Goal: Task Accomplishment & Management: Use online tool/utility

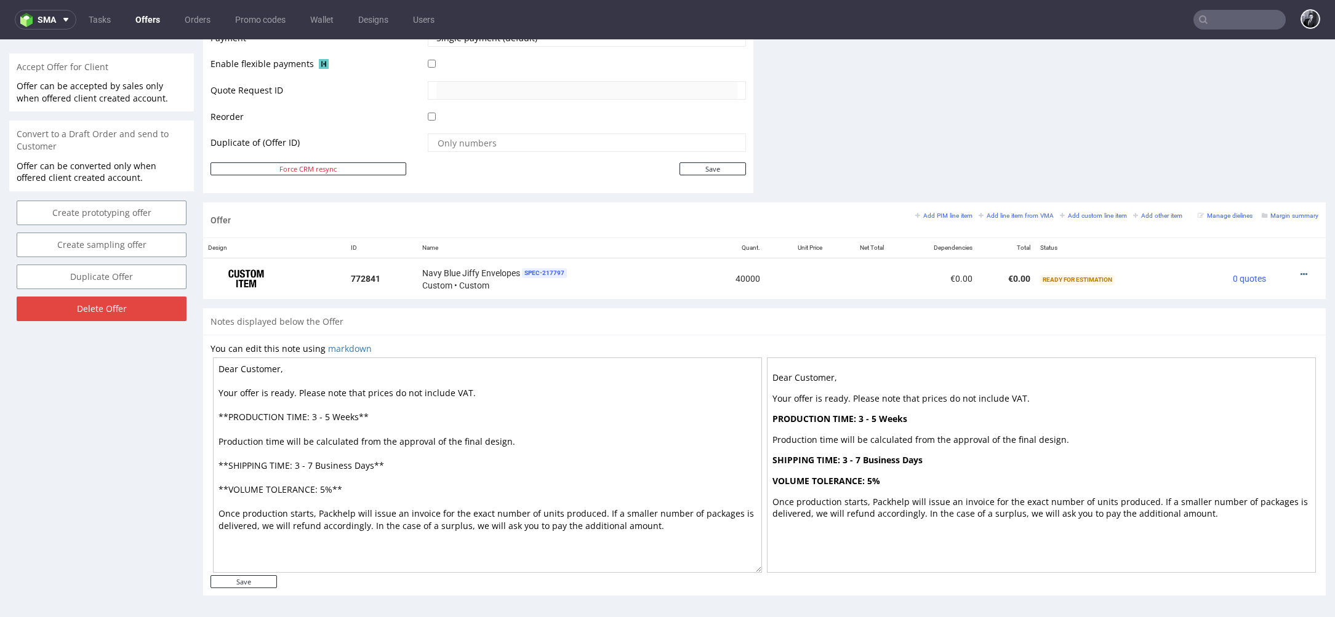
scroll to position [4, 0]
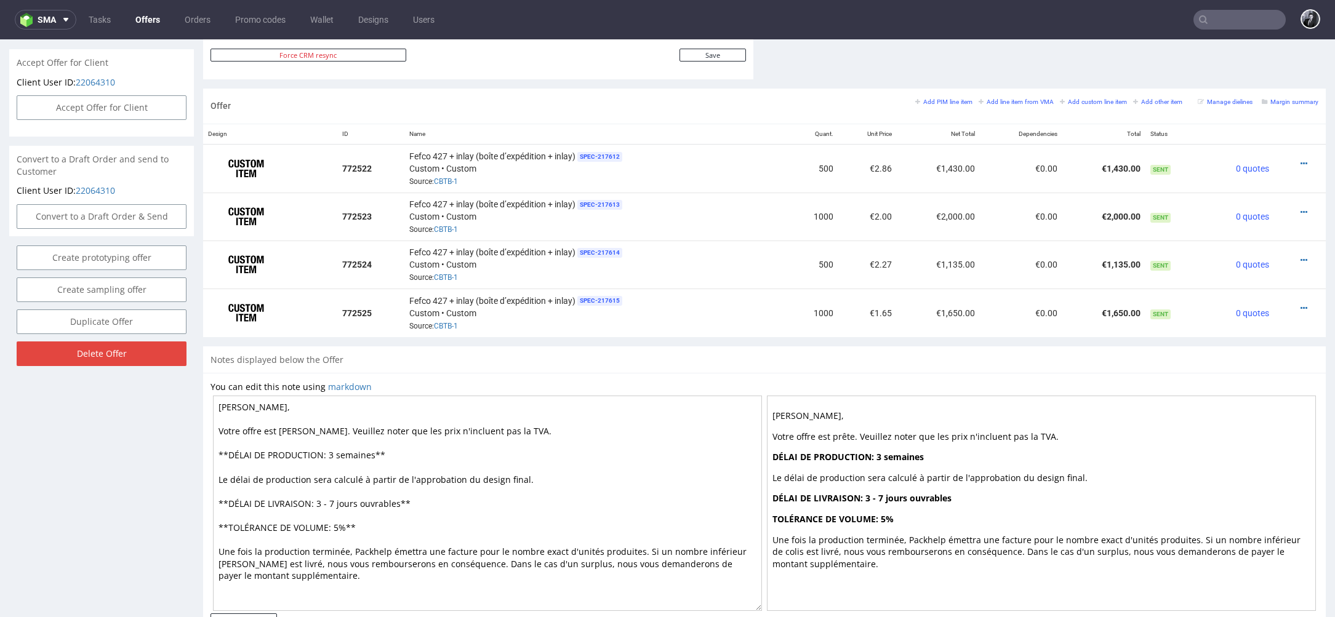
scroll to position [4, 0]
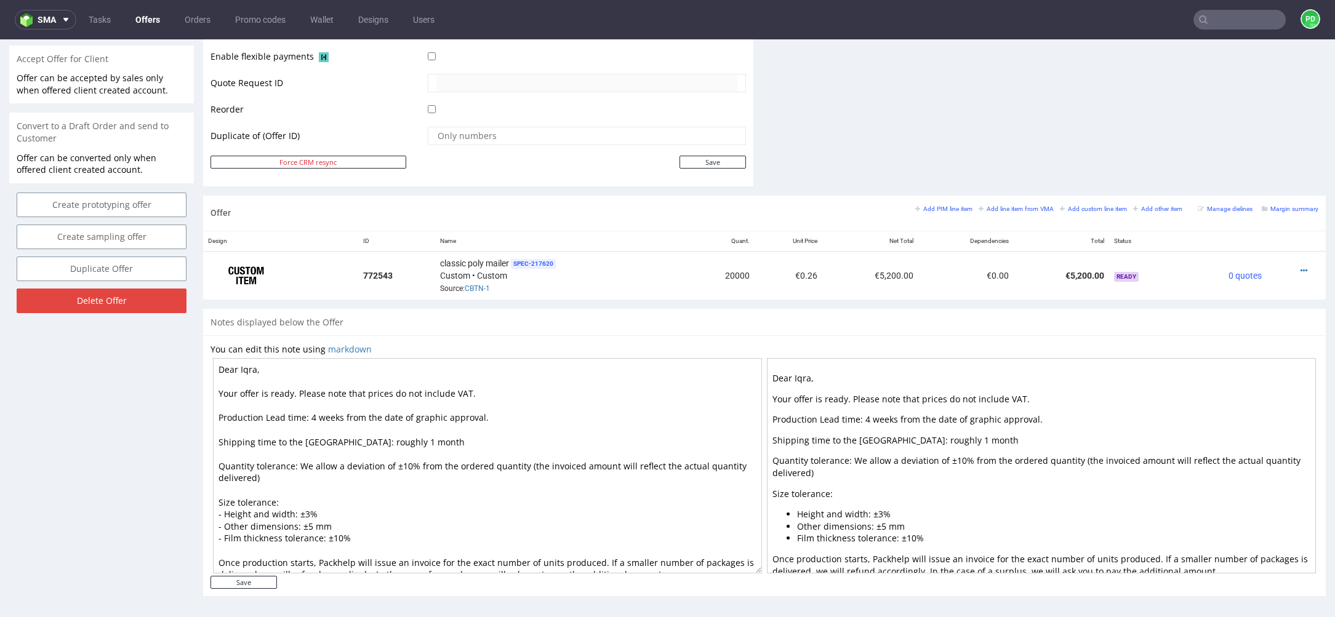
scroll to position [12, 0]
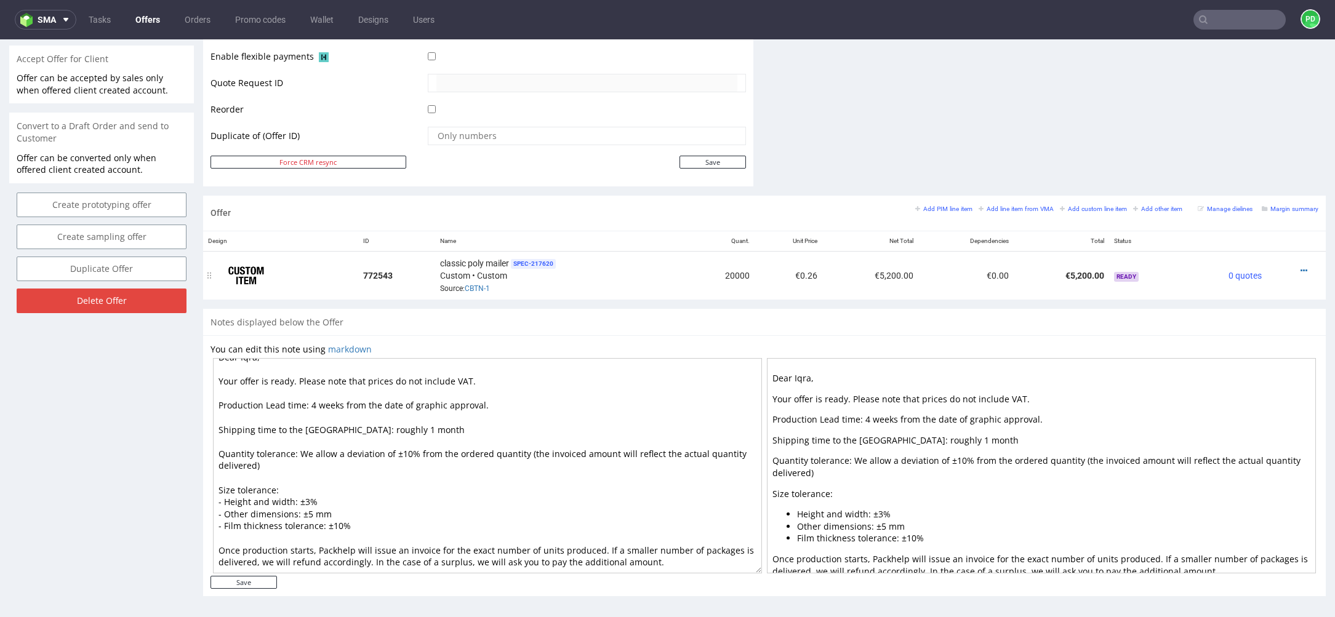
click at [1293, 265] on div at bounding box center [1293, 271] width 42 height 12
click at [1301, 267] on icon at bounding box center [1304, 271] width 7 height 9
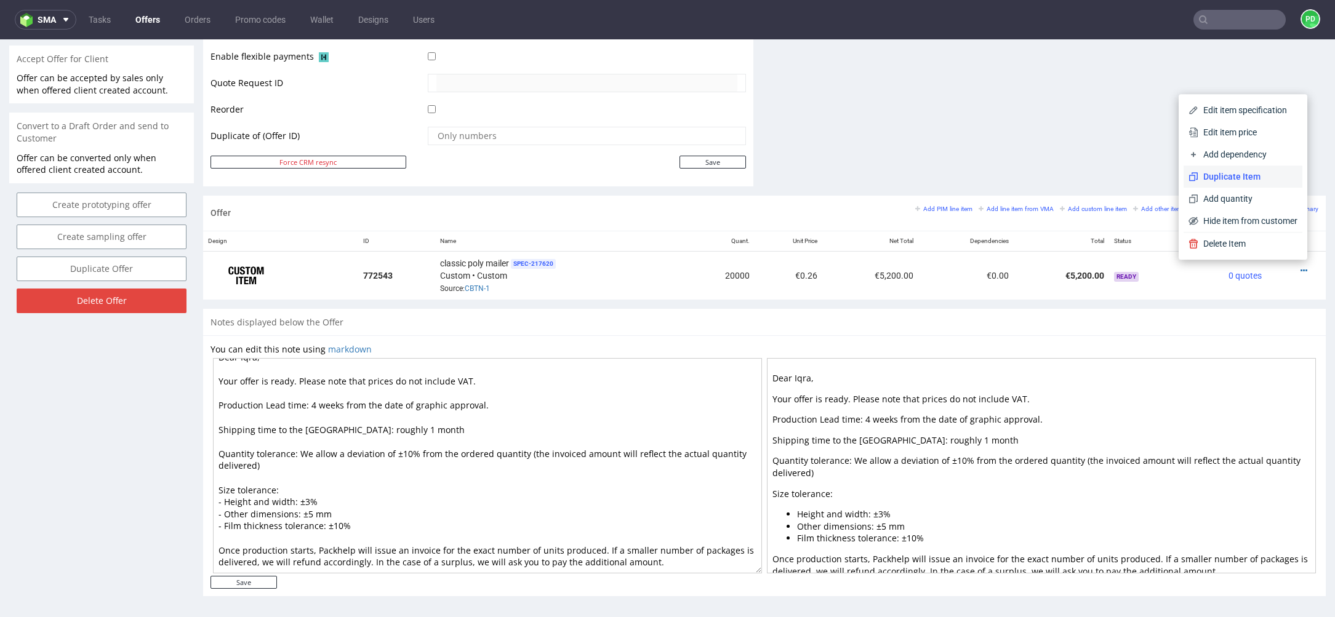
click at [1243, 174] on span "Duplicate Item" at bounding box center [1247, 176] width 99 height 12
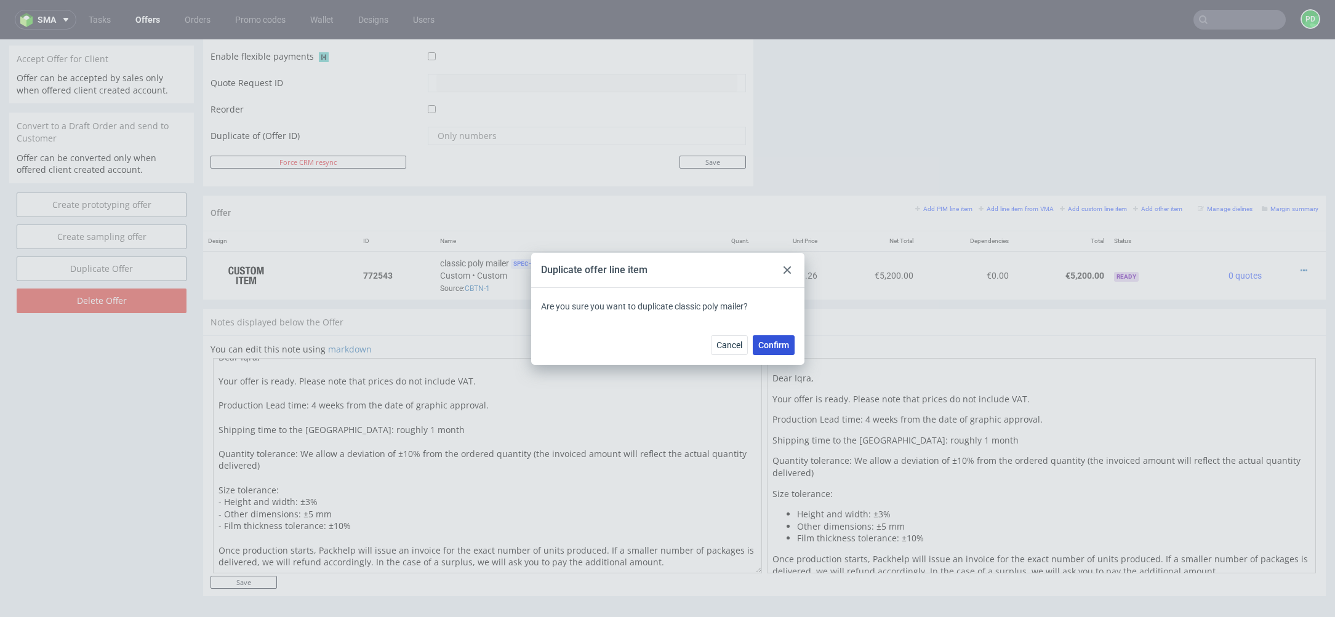
click at [782, 348] on span "Confirm" at bounding box center [773, 345] width 31 height 9
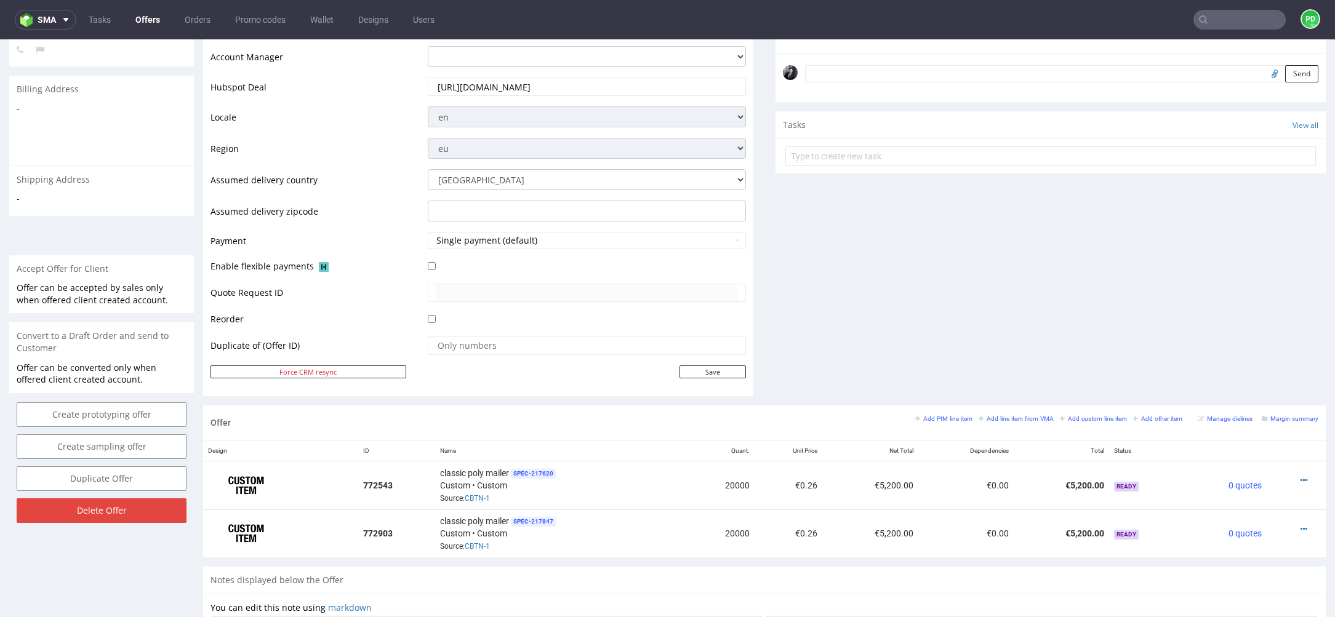
scroll to position [0, 0]
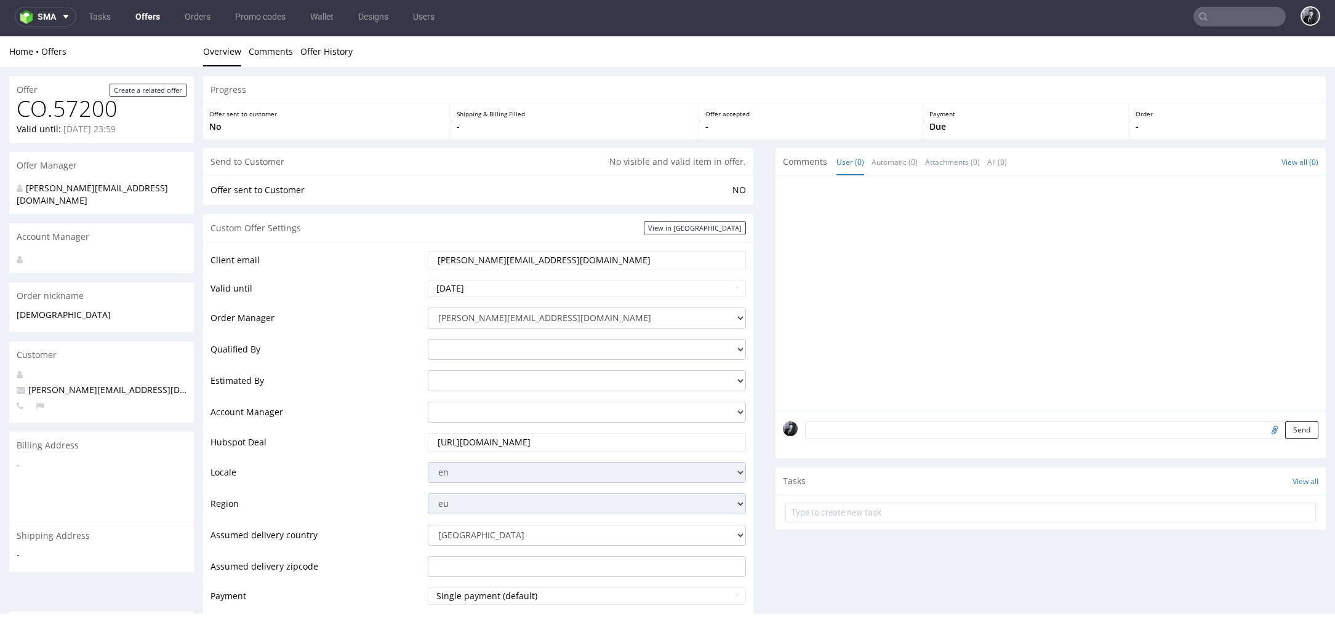
click at [148, 17] on link "Offers" at bounding box center [147, 17] width 39 height 20
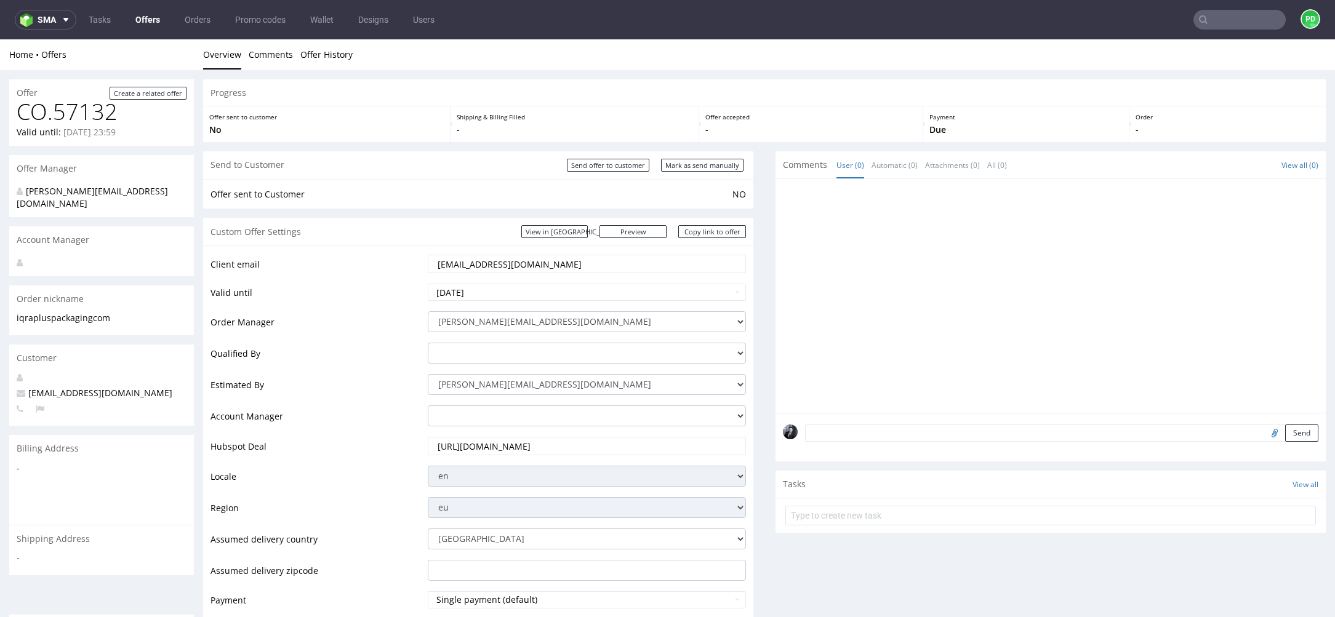
click at [148, 28] on link "Offers" at bounding box center [147, 20] width 39 height 20
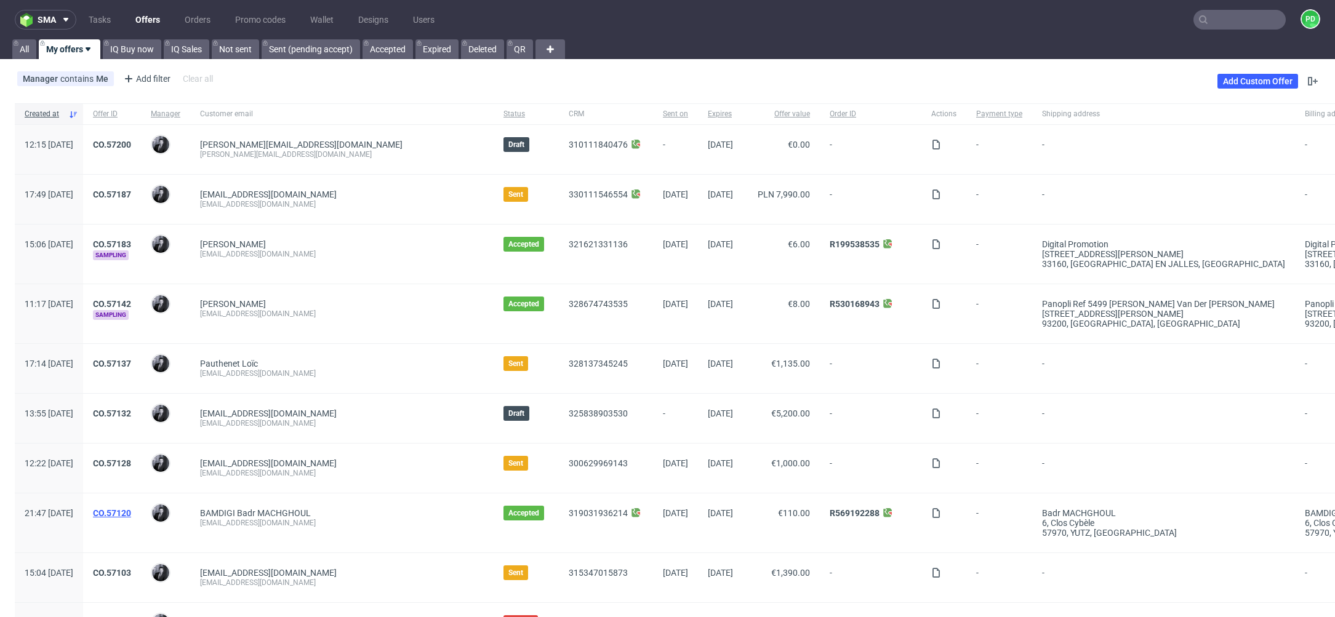
click at [131, 510] on link "CO.57120" at bounding box center [112, 513] width 38 height 10
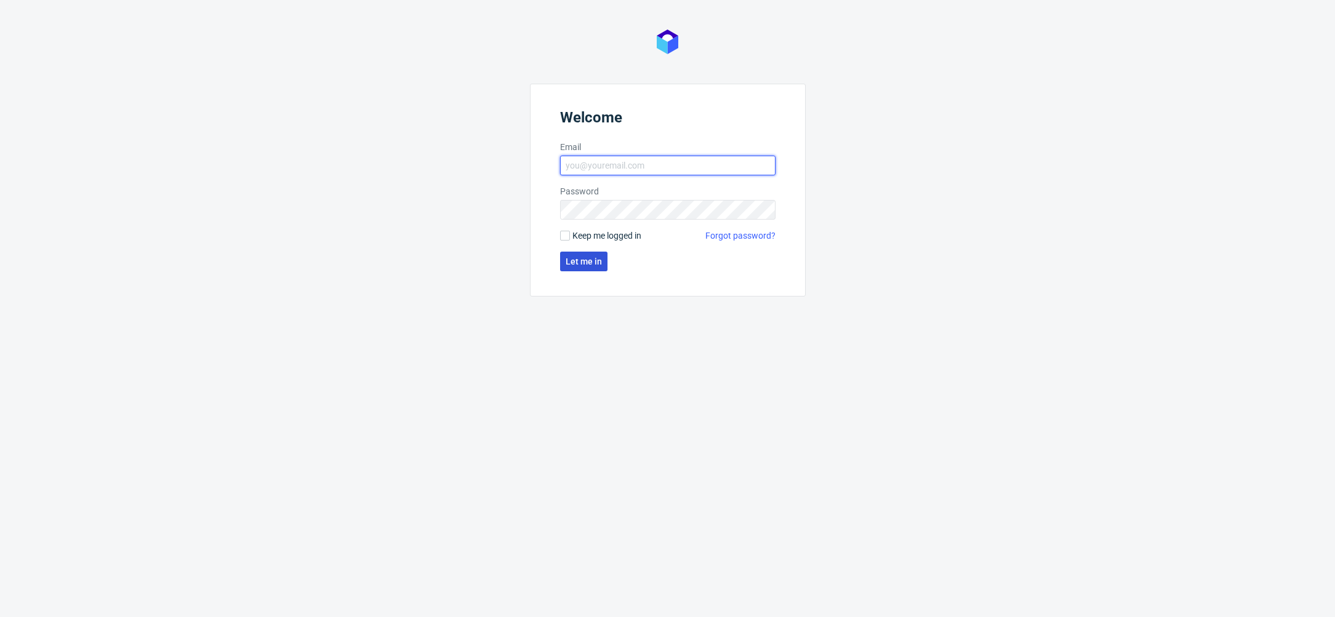
type input "[PERSON_NAME][EMAIL_ADDRESS][DOMAIN_NAME]"
click at [590, 267] on button "Let me in" at bounding box center [583, 262] width 47 height 20
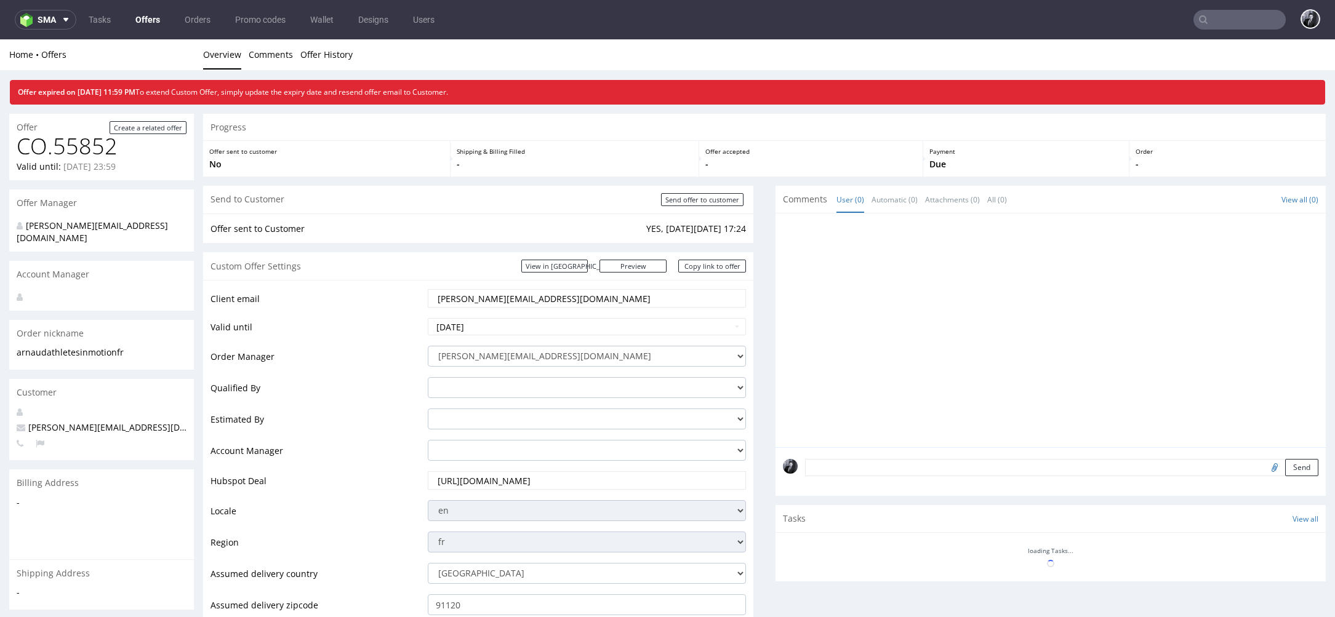
click at [146, 25] on link "Offers" at bounding box center [147, 20] width 39 height 20
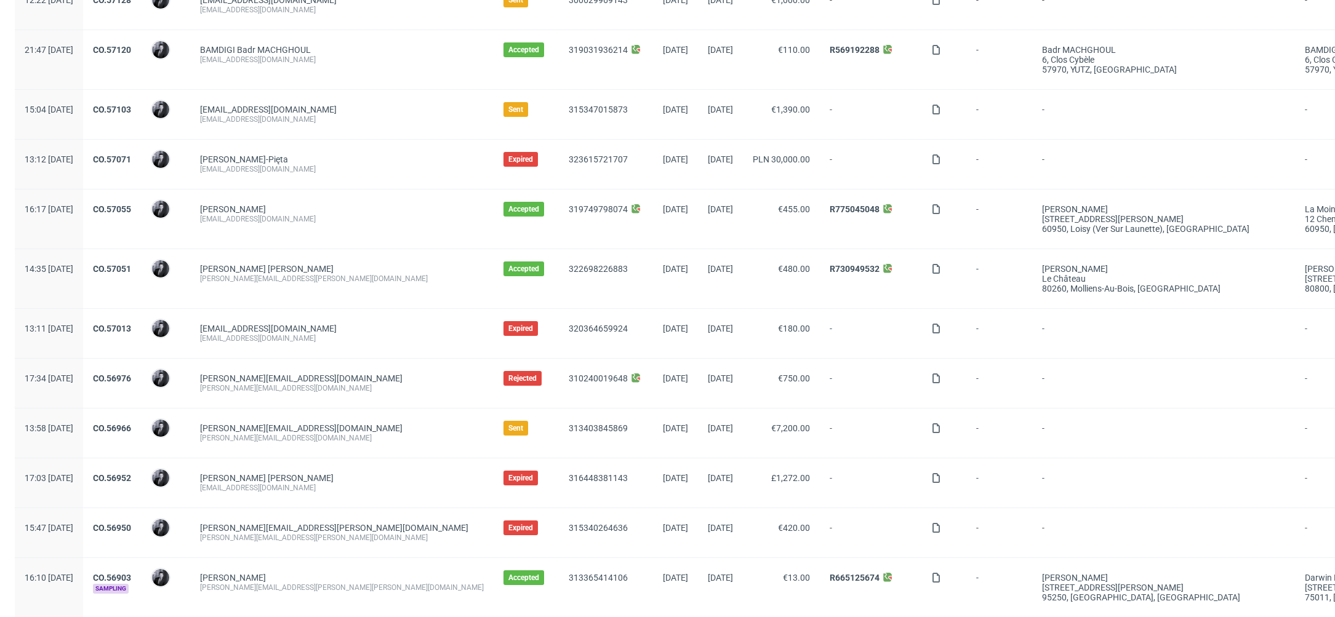
scroll to position [392, 0]
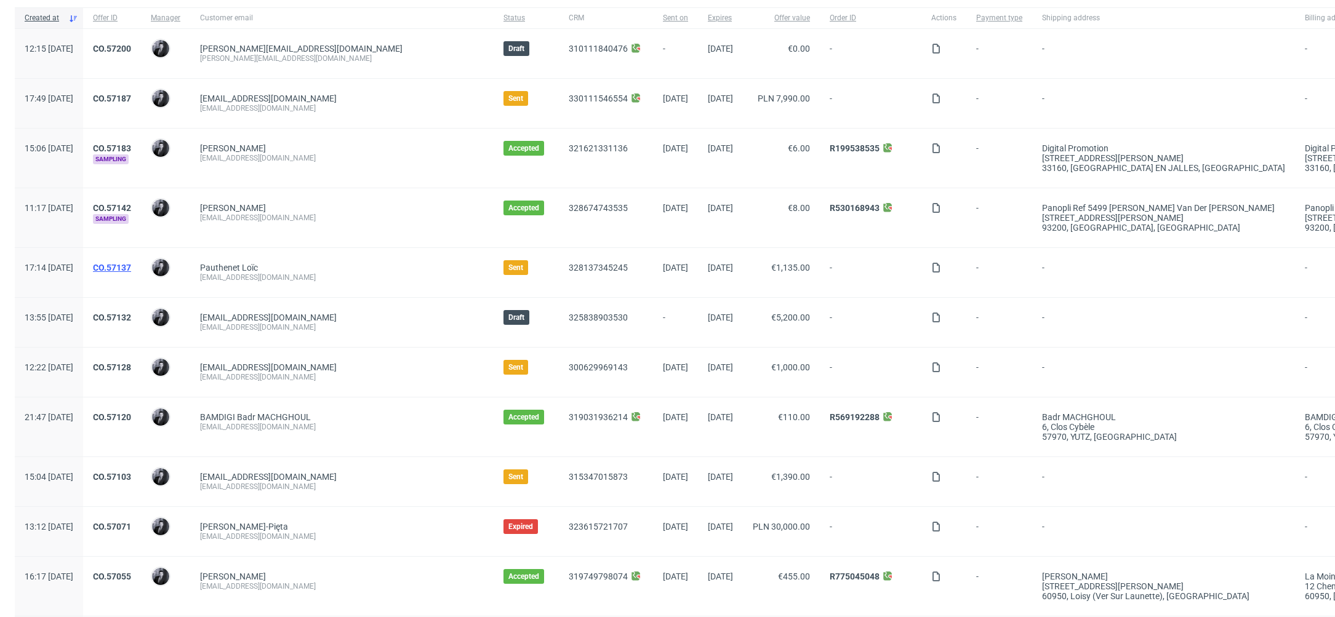
click at [131, 267] on link "CO.57137" at bounding box center [112, 268] width 38 height 10
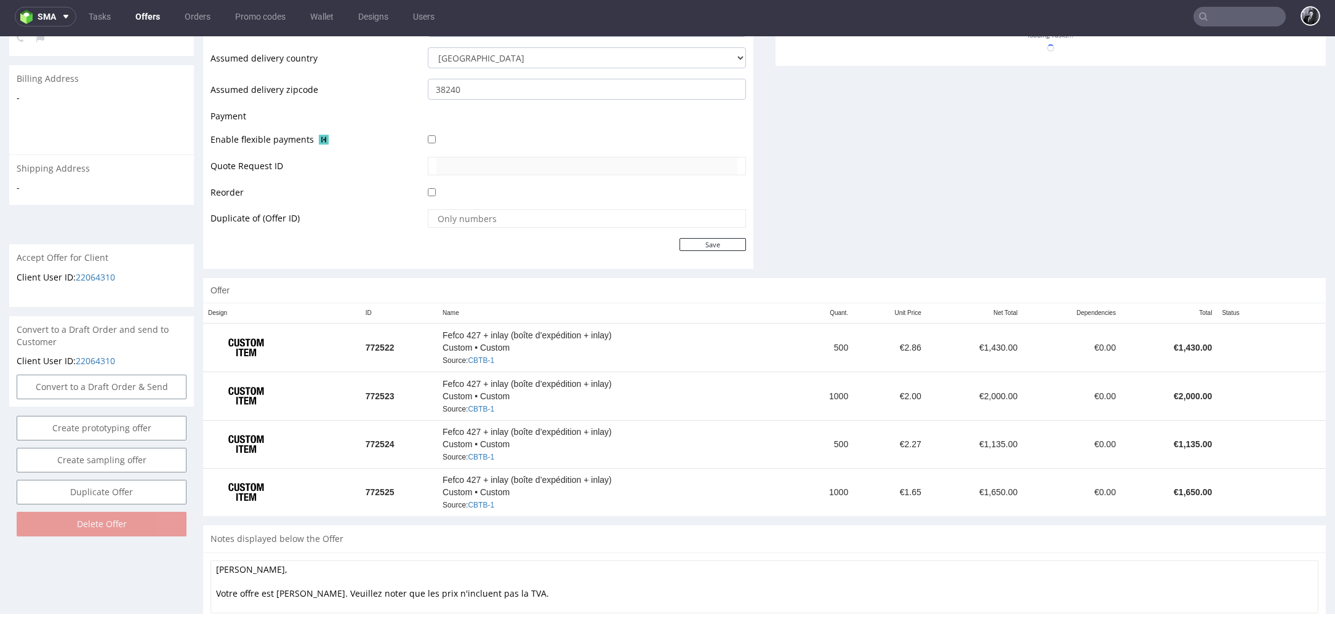
scroll to position [531, 0]
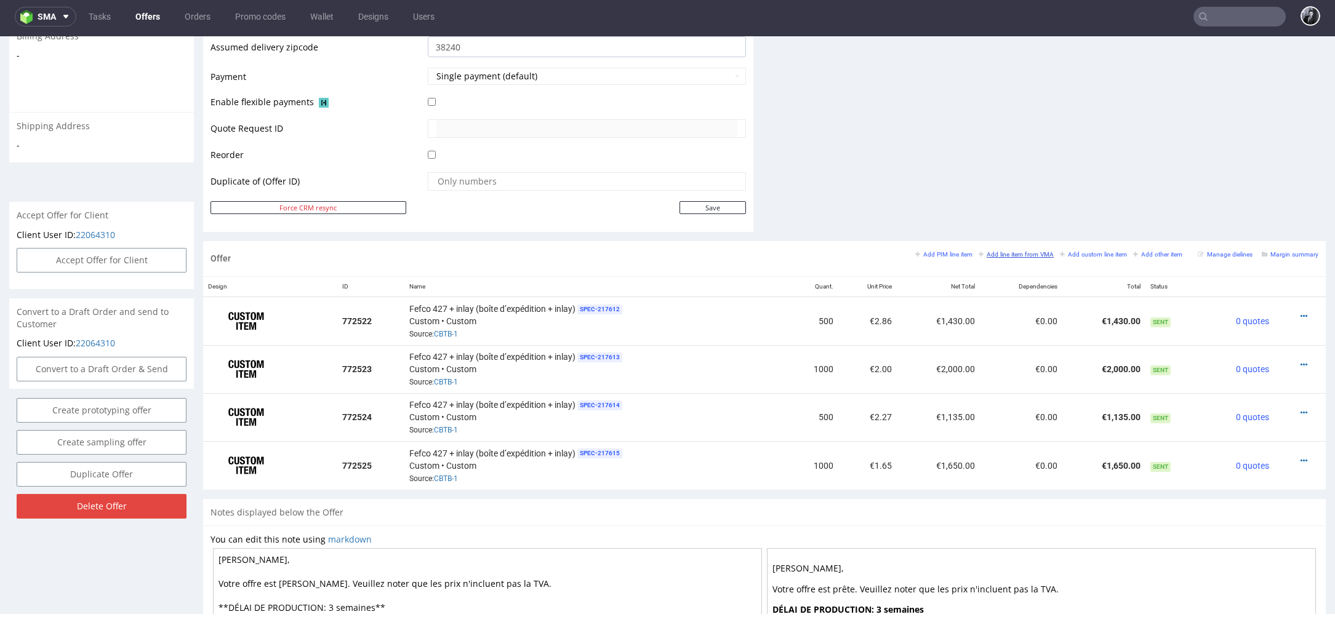
click at [1019, 254] on small "Add line item from VMA" at bounding box center [1016, 254] width 75 height 7
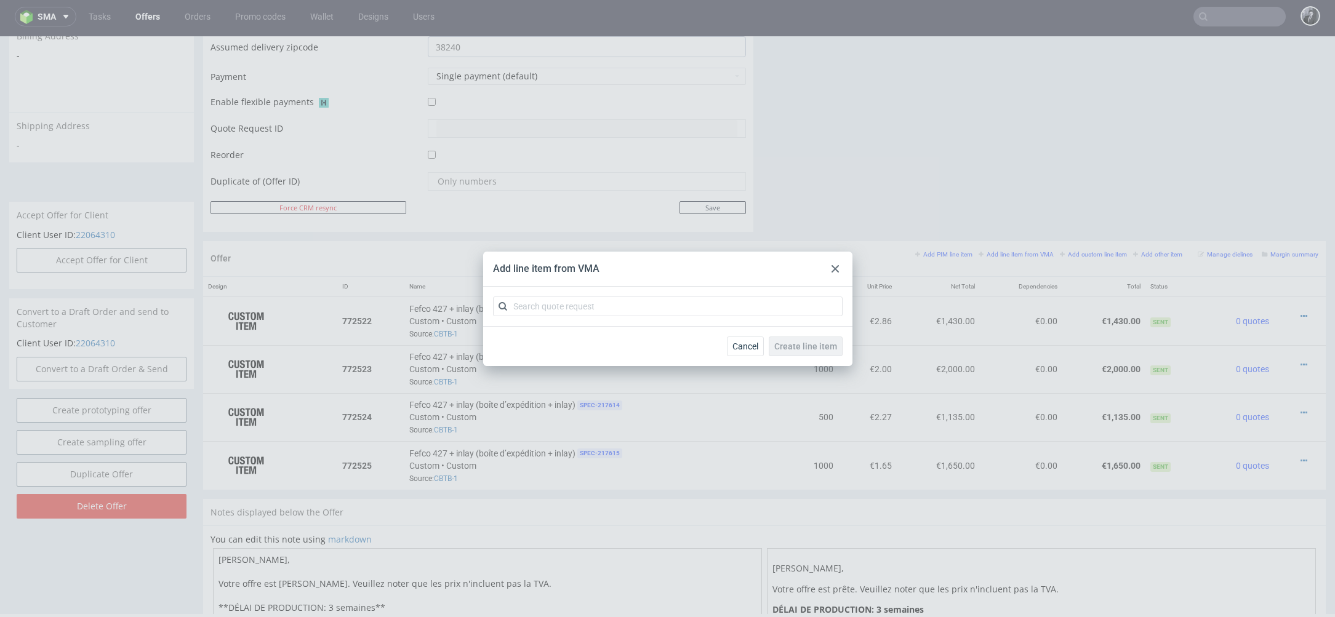
click at [833, 268] on icon at bounding box center [835, 268] width 7 height 7
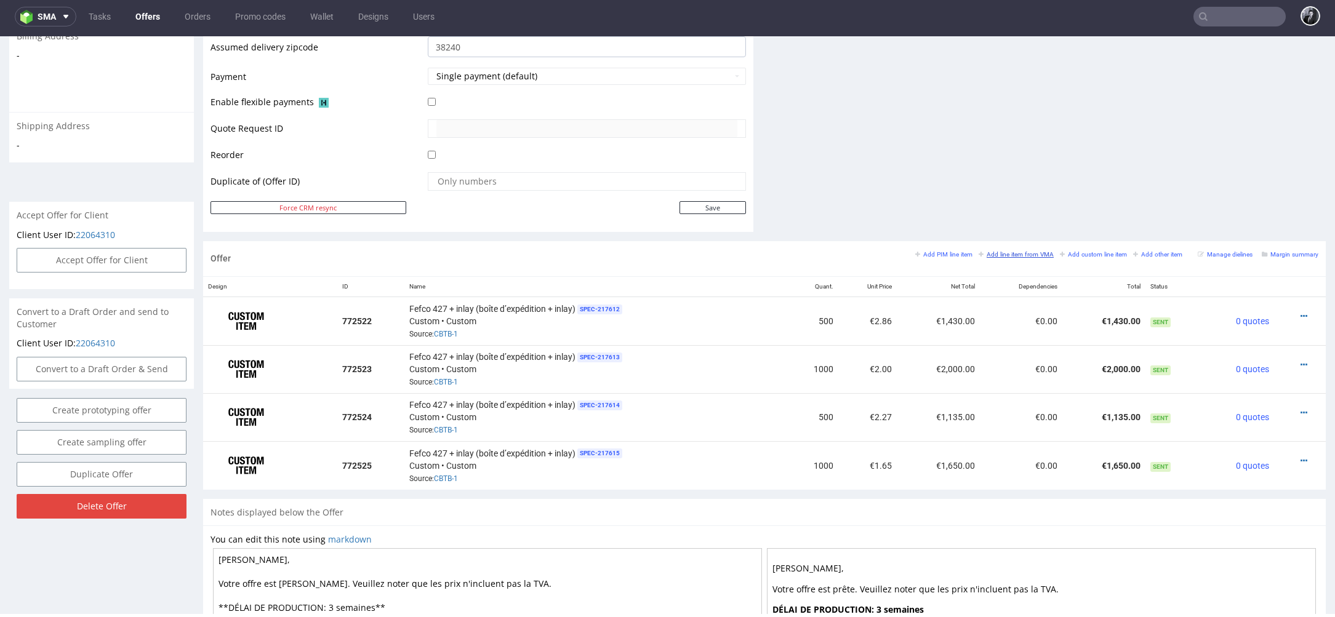
click at [1025, 254] on small "Add line item from VMA" at bounding box center [1016, 254] width 75 height 7
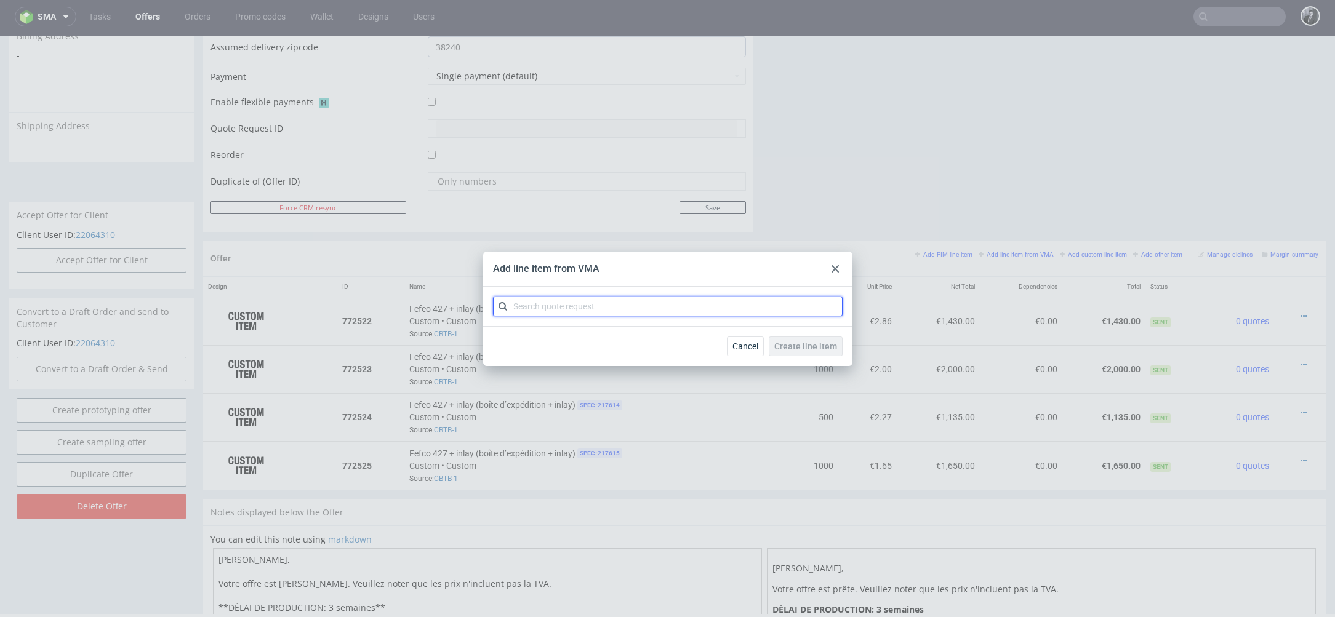
click at [728, 305] on input "text" at bounding box center [668, 307] width 350 height 20
type input "B"
type input "CBTB"
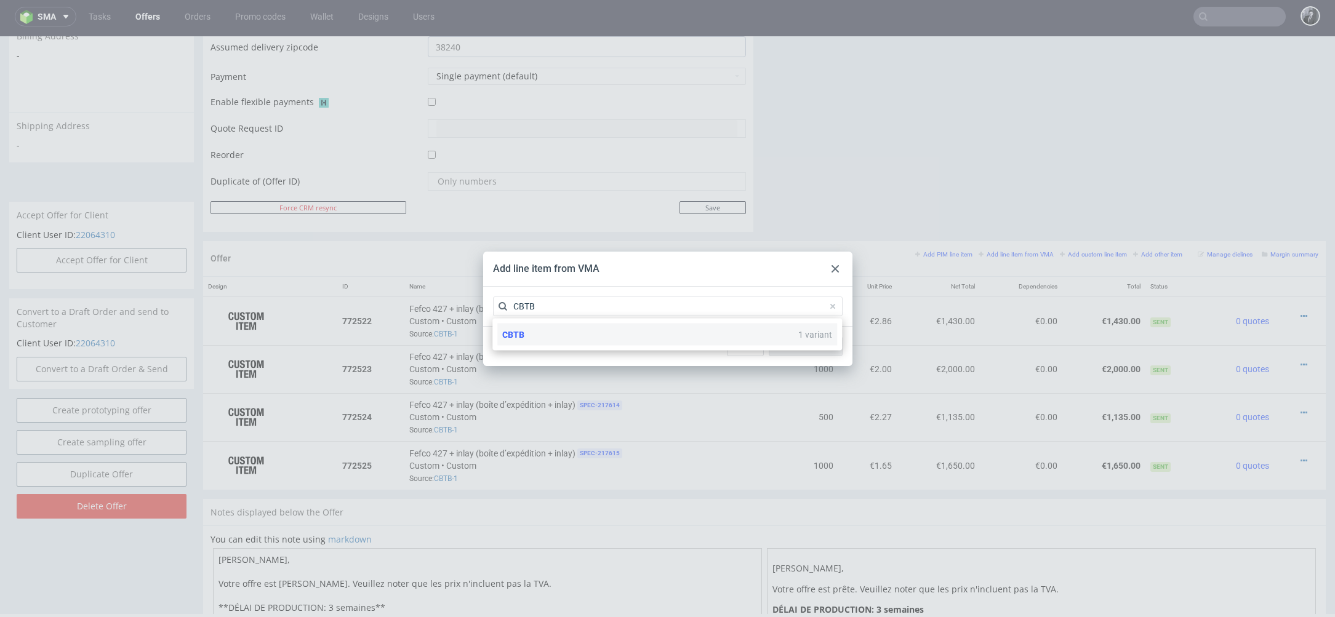
click at [647, 340] on div "CBTB 1 variant" at bounding box center [667, 335] width 340 height 22
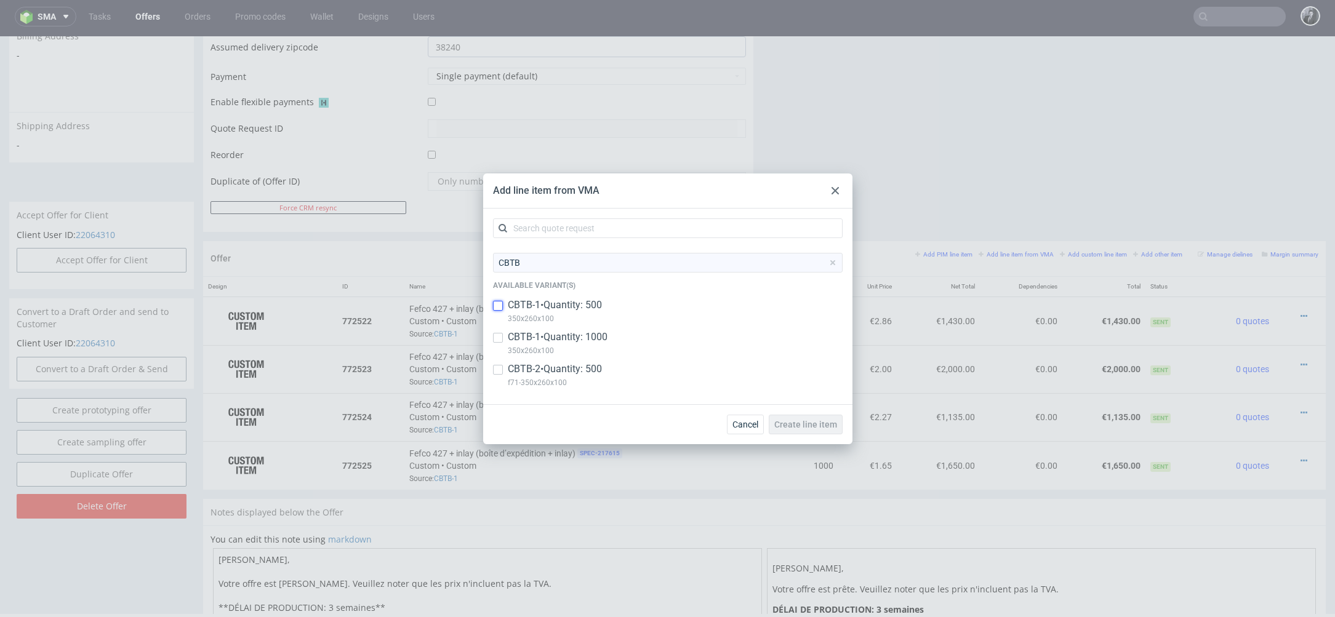
click at [500, 306] on input "checkbox" at bounding box center [498, 306] width 10 height 10
checkbox input "true"
click at [814, 428] on span "Create line item" at bounding box center [805, 424] width 63 height 9
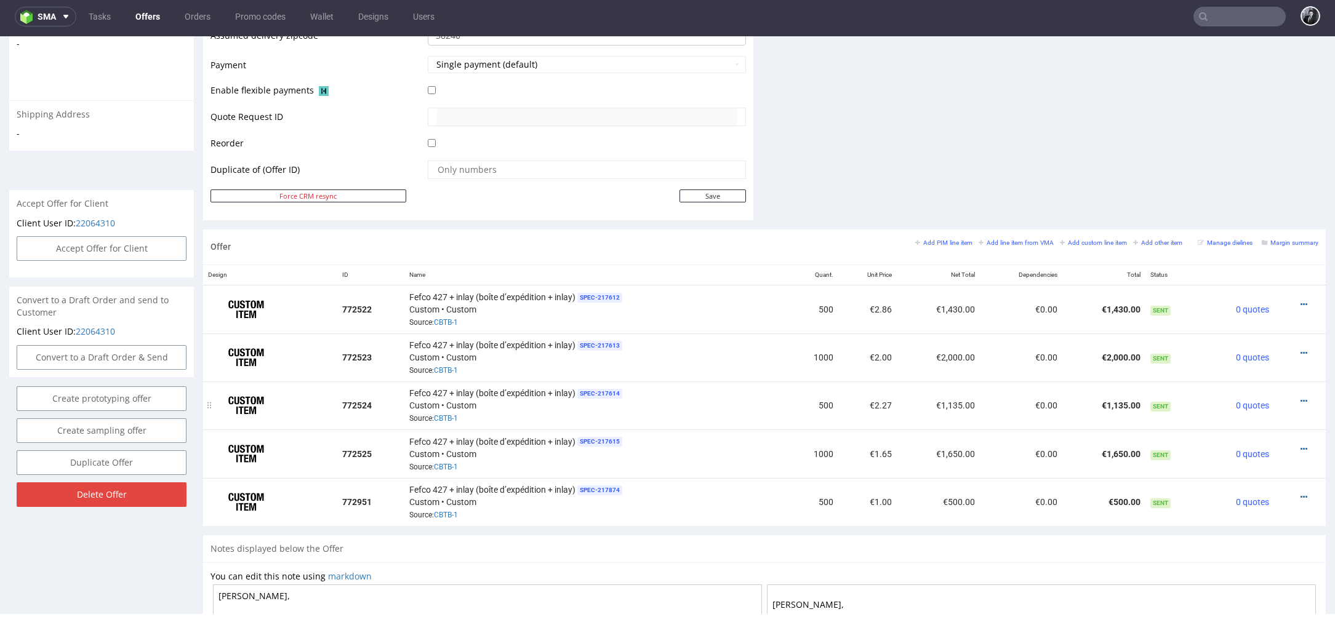
scroll to position [546, 0]
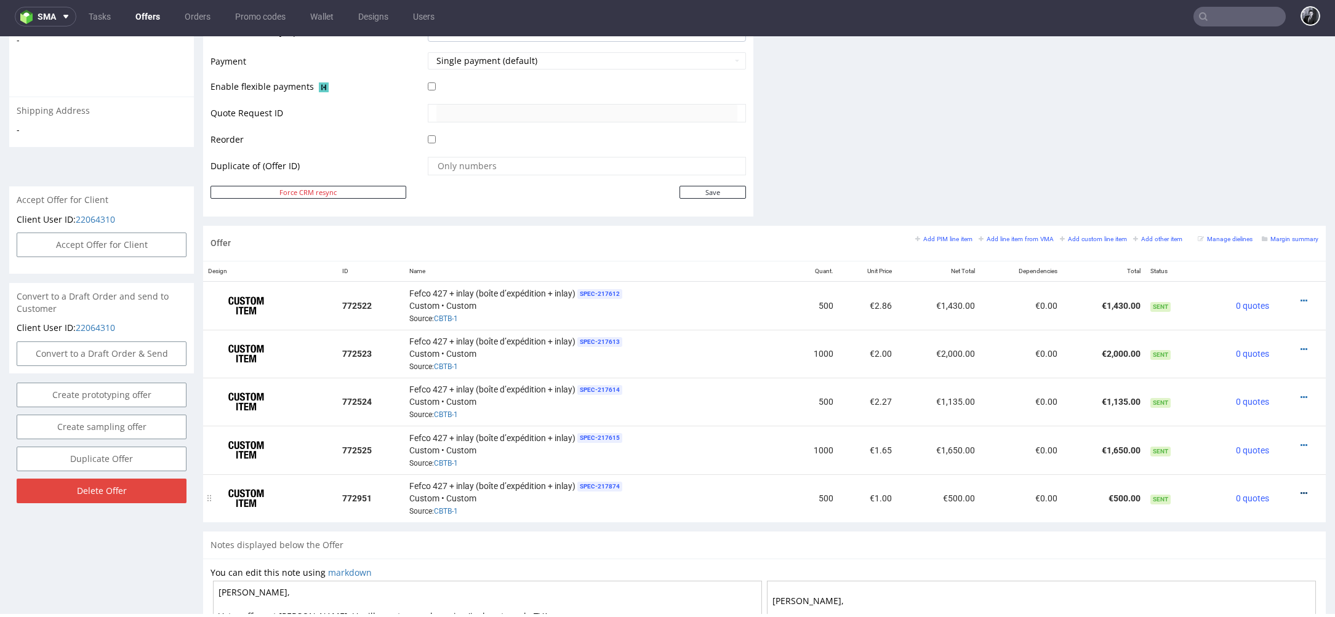
click at [1301, 489] on icon at bounding box center [1304, 493] width 7 height 9
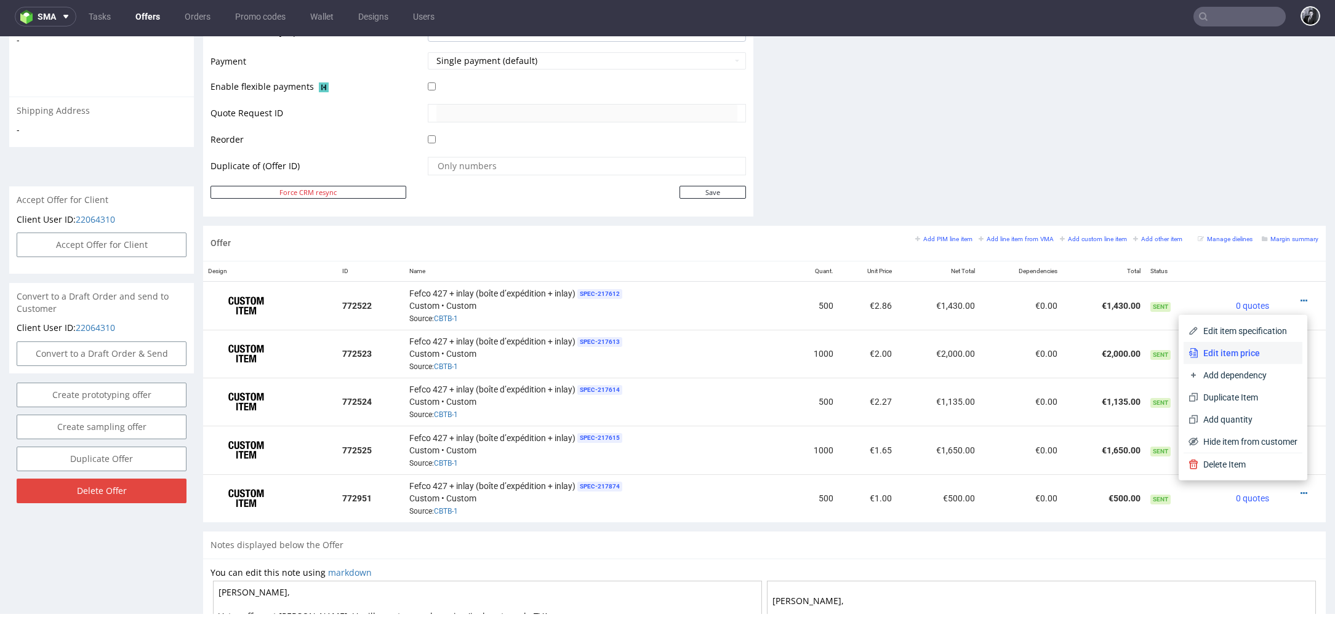
click at [1241, 355] on span "Edit item price" at bounding box center [1247, 353] width 99 height 12
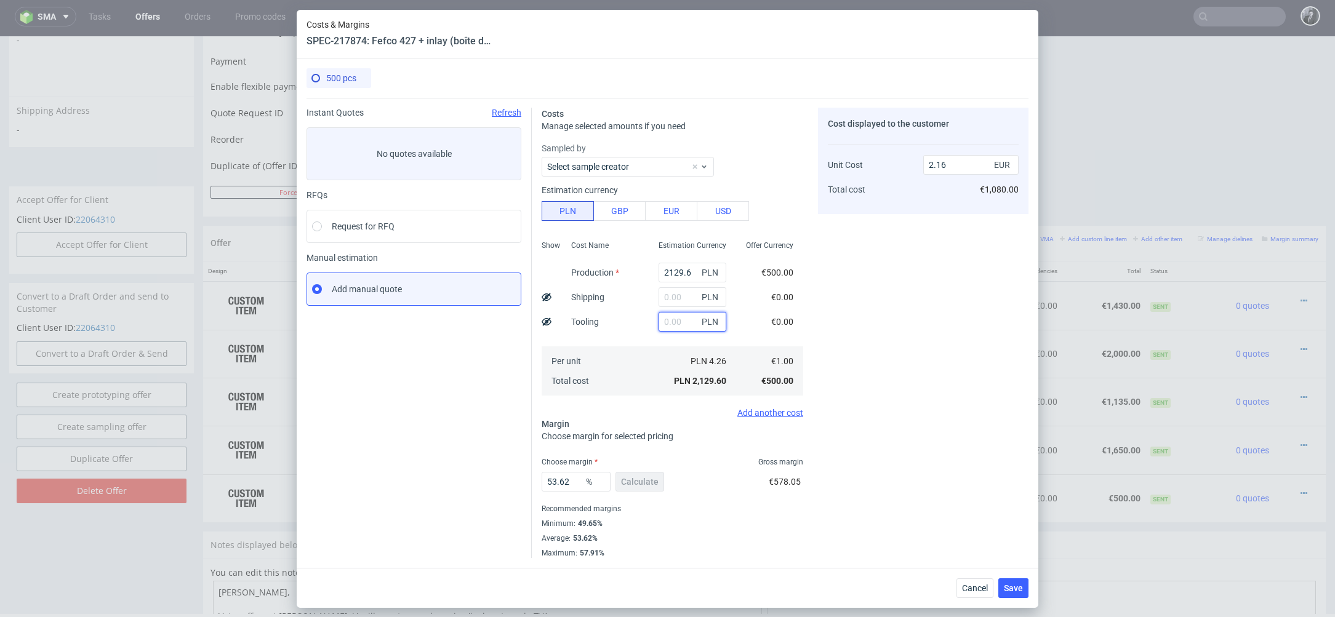
click at [689, 316] on input "text" at bounding box center [693, 322] width 68 height 20
type input "2250"
type input "4.44"
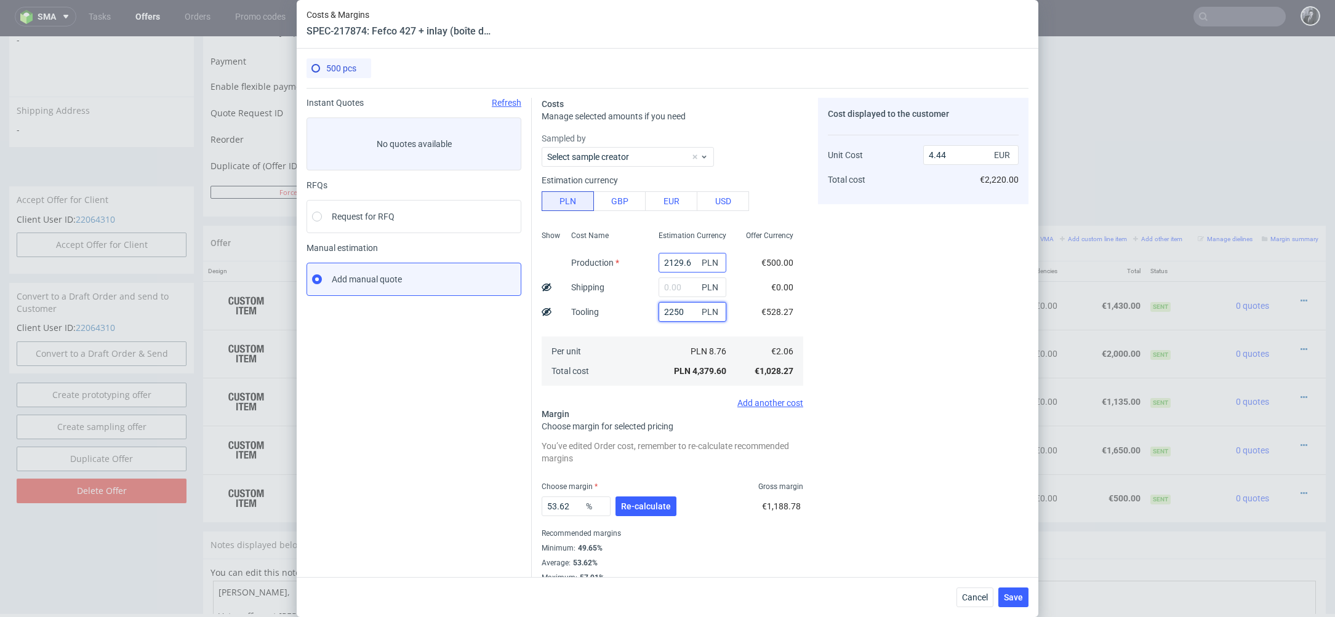
type input "2250"
drag, startPoint x: 697, startPoint y: 264, endPoint x: 642, endPoint y: 263, distance: 55.4
click at [642, 263] on div "Show Cost Name Production Shipping Tooling Per unit Total cost Estimation Curre…" at bounding box center [673, 307] width 262 height 162
type input "2.28"
paste input "1415"
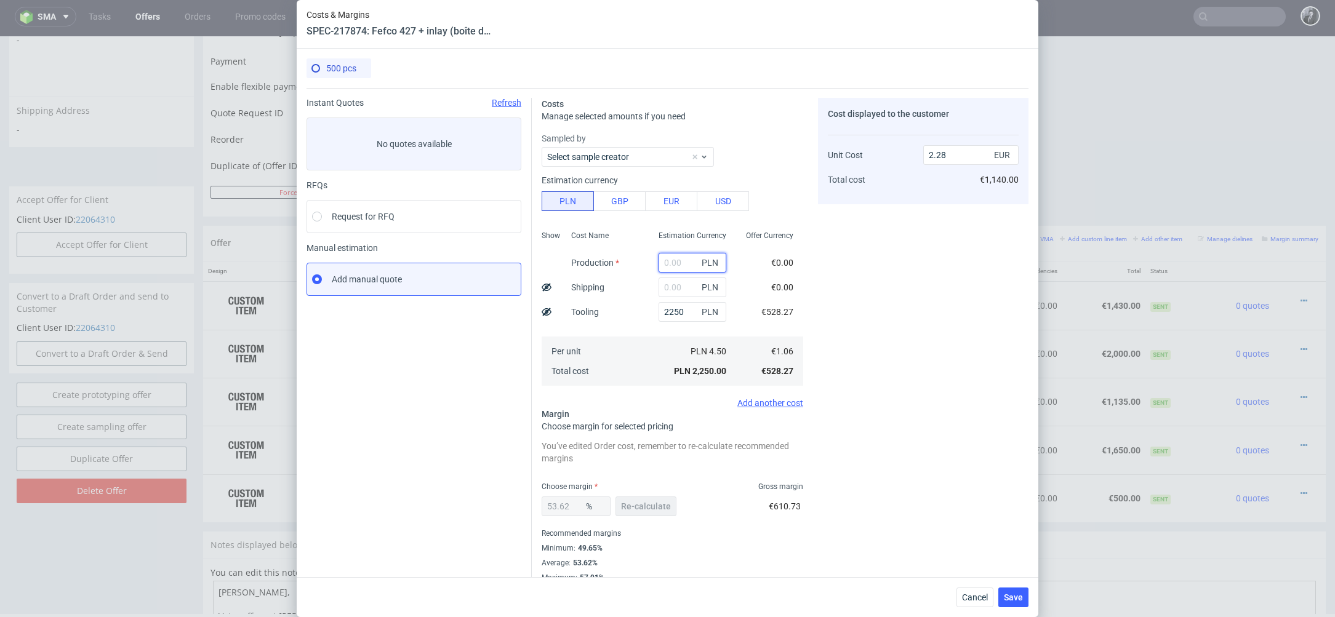
type input "1415"
type input "3.71"
type input "1415"
click at [677, 295] on input "text" at bounding box center [693, 288] width 68 height 20
drag, startPoint x: 576, startPoint y: 507, endPoint x: 499, endPoint y: 507, distance: 76.3
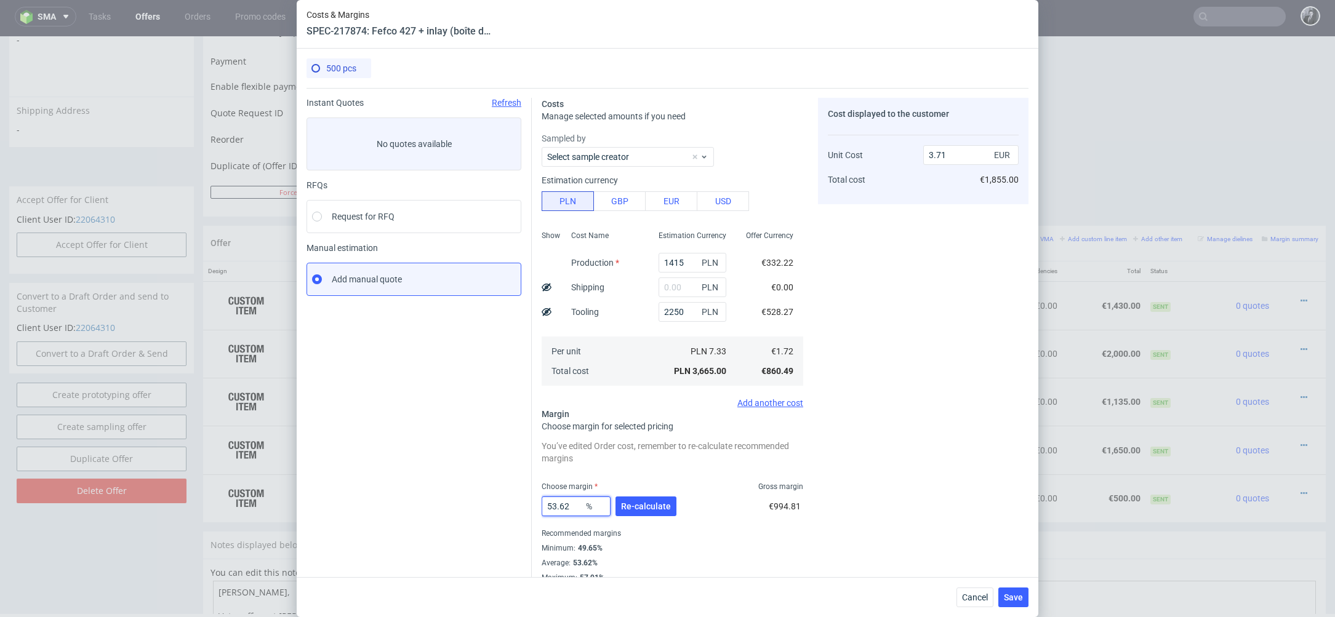
click at [499, 507] on div "Instant Quotes Refresh No quotes available RFQs Request for RFQ Manual estimati…" at bounding box center [668, 335] width 722 height 495
type input "20"
type input "2.15"
click at [733, 510] on div "20 % Re-calculate €215.12" at bounding box center [673, 509] width 262 height 34
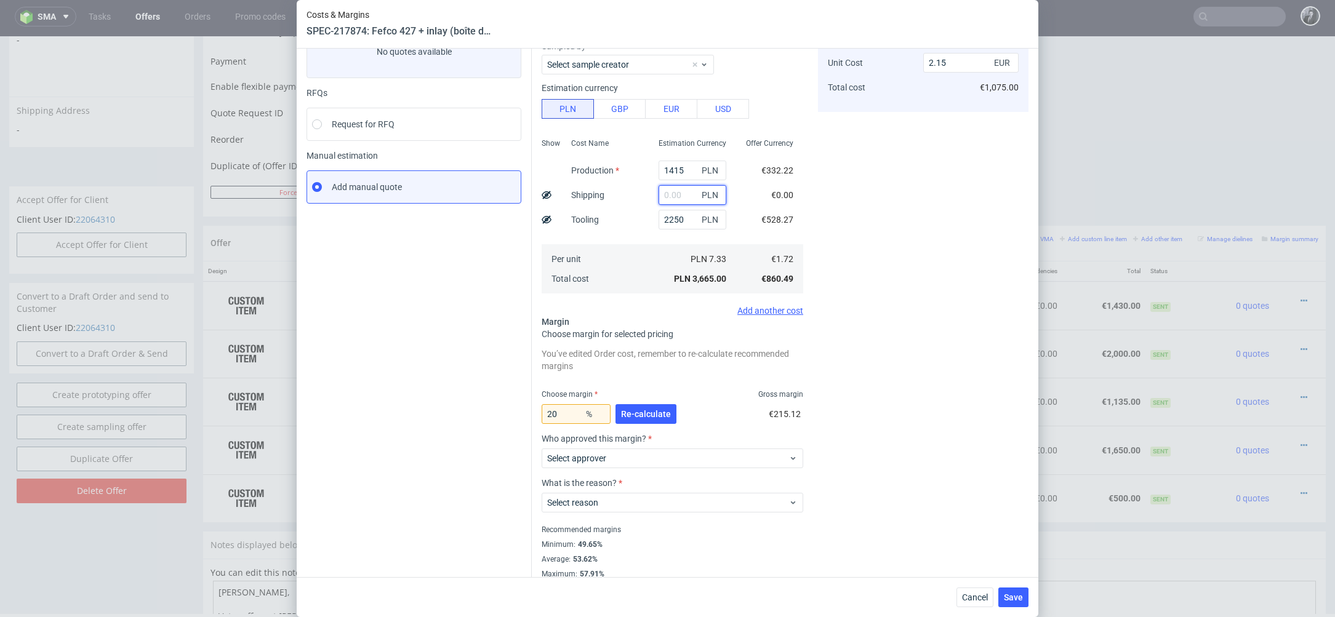
click at [681, 196] on input "text" at bounding box center [693, 195] width 68 height 20
type input "600"
type input "2.51"
type input "650"
type input "2.54"
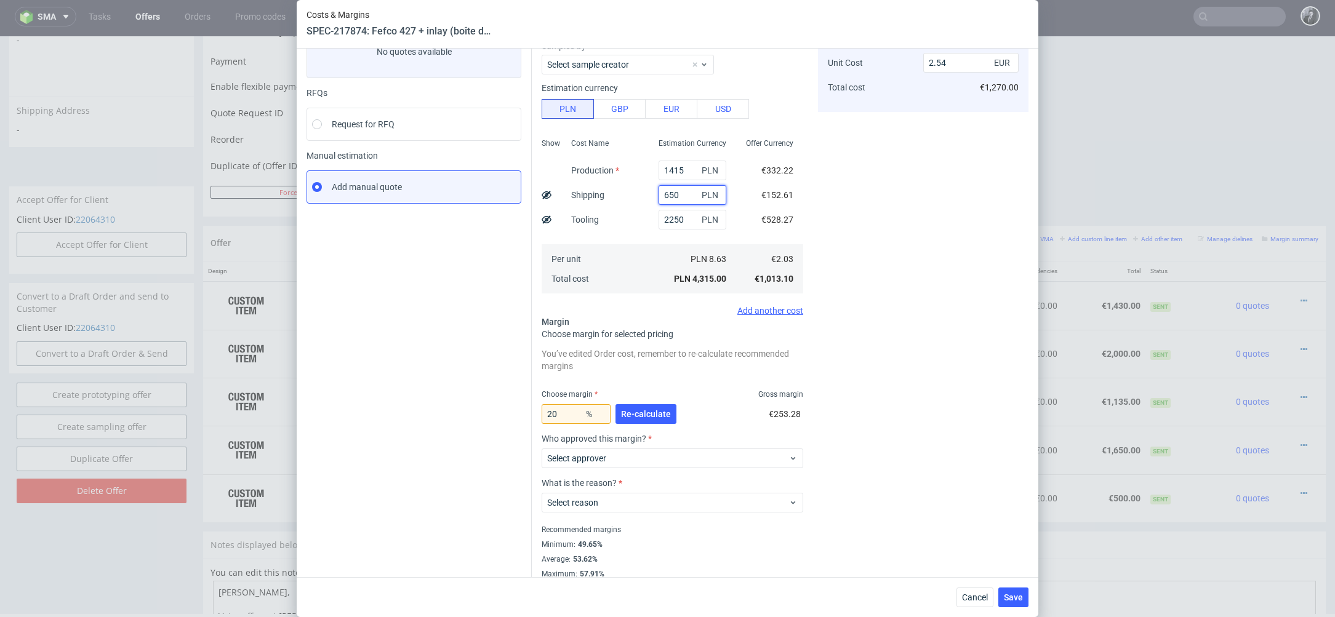
type input "650"
click at [848, 226] on div "Cost displayed to the customer Unit Cost Total cost 2.54 EUR €1,270.00" at bounding box center [923, 293] width 211 height 574
click at [651, 414] on span "Re-calculate" at bounding box center [646, 414] width 50 height 9
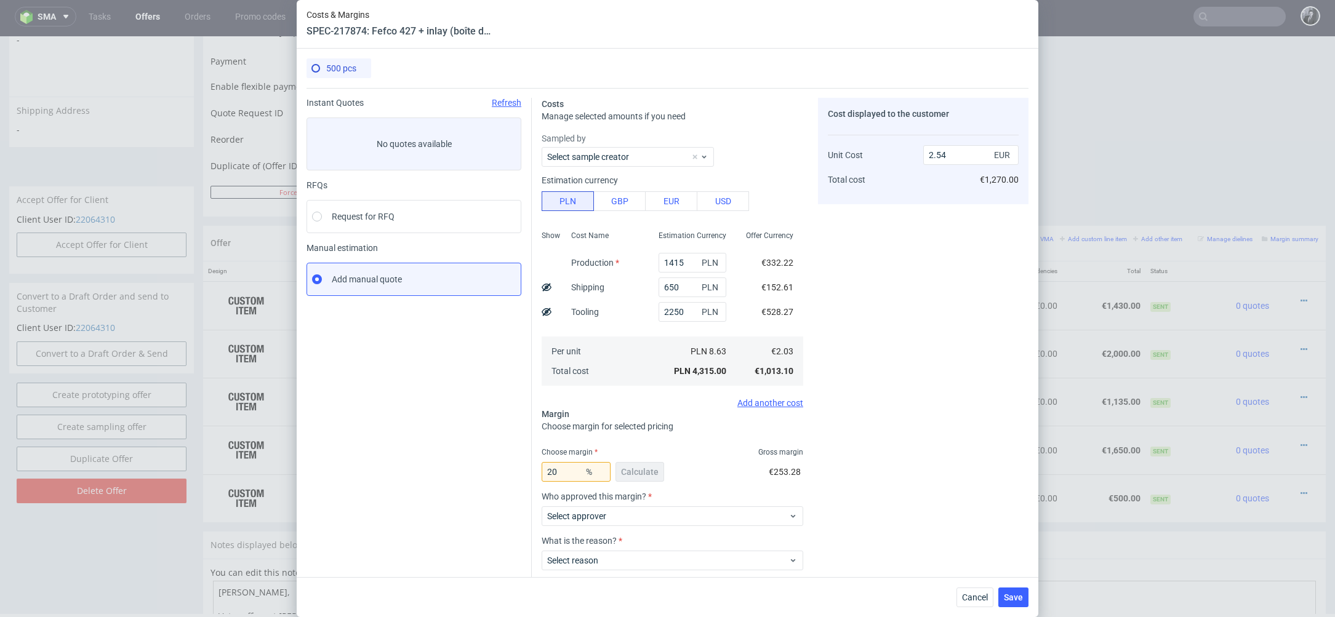
scroll to position [68, 0]
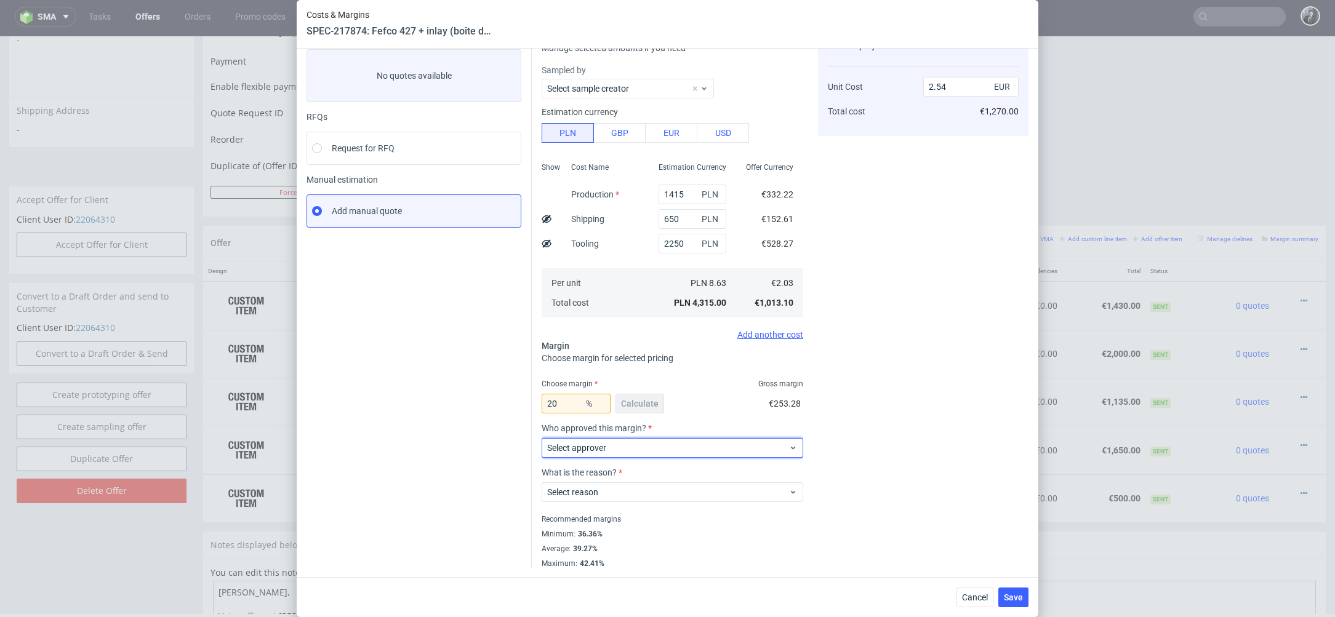
click at [694, 451] on span "Select approver" at bounding box center [667, 448] width 241 height 12
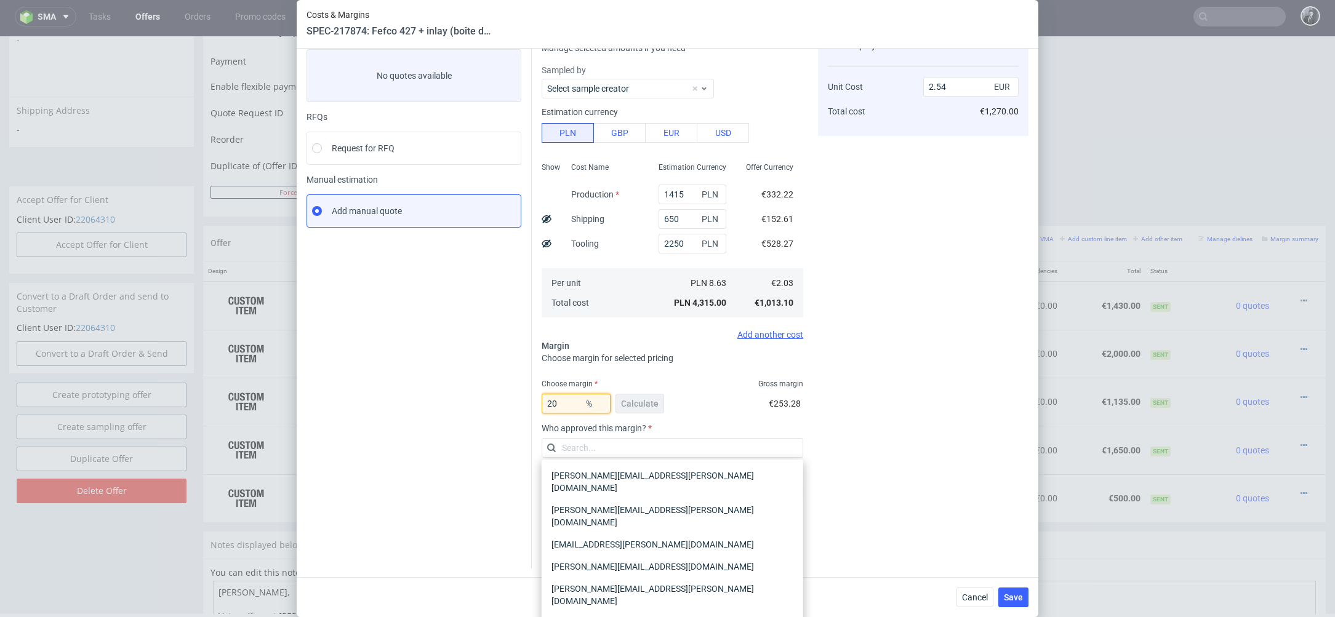
click at [572, 407] on input "20" at bounding box center [576, 404] width 69 height 20
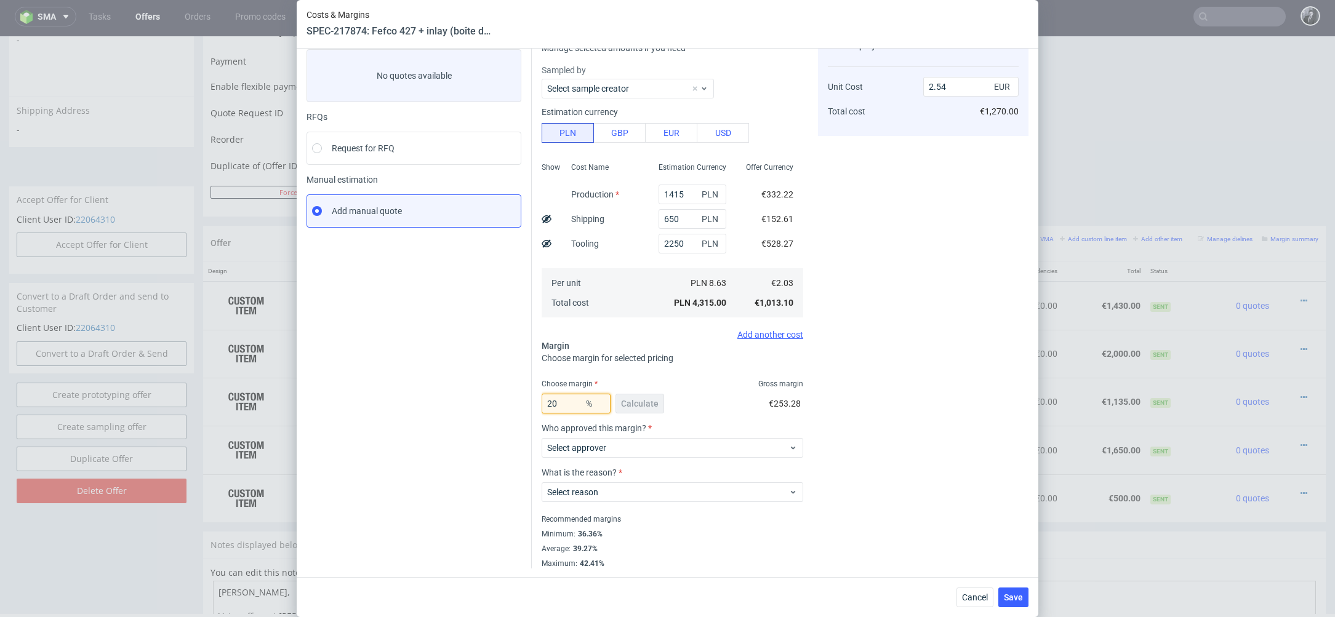
type input "2"
type input "0"
type input "2.03"
type input "15"
type input "2.39"
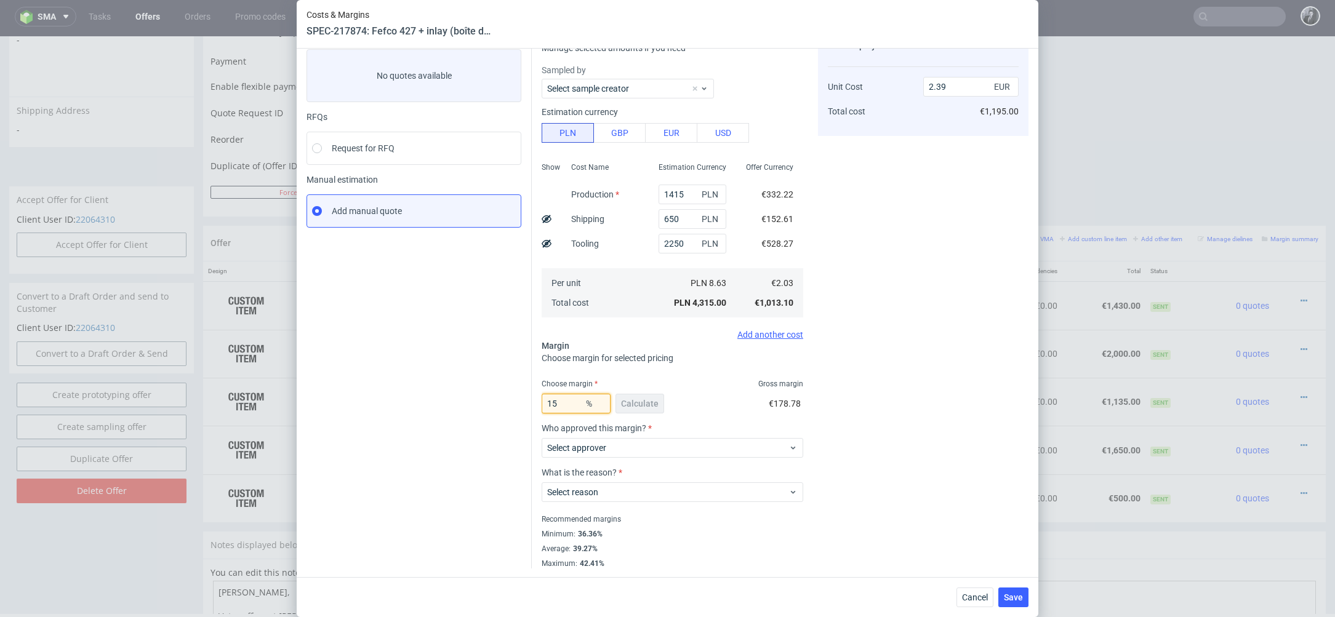
type input "1"
type input "20"
click at [970, 87] on input "2.54" at bounding box center [970, 87] width 95 height 20
type input "2.50"
type input "18.800000000000008"
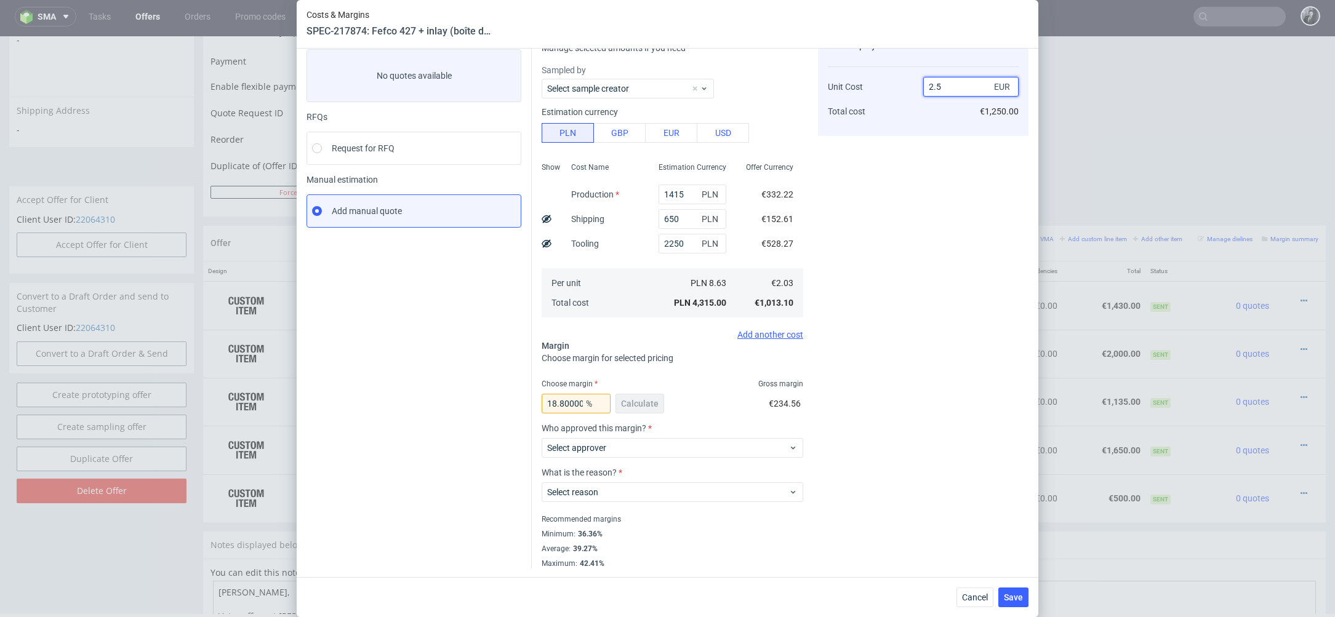
type input "2.5"
click at [929, 262] on div "Cost displayed to the customer Unit Cost Total cost 2.5 EUR €1,250.00" at bounding box center [923, 299] width 211 height 539
click at [669, 449] on span "Select approver" at bounding box center [667, 448] width 241 height 12
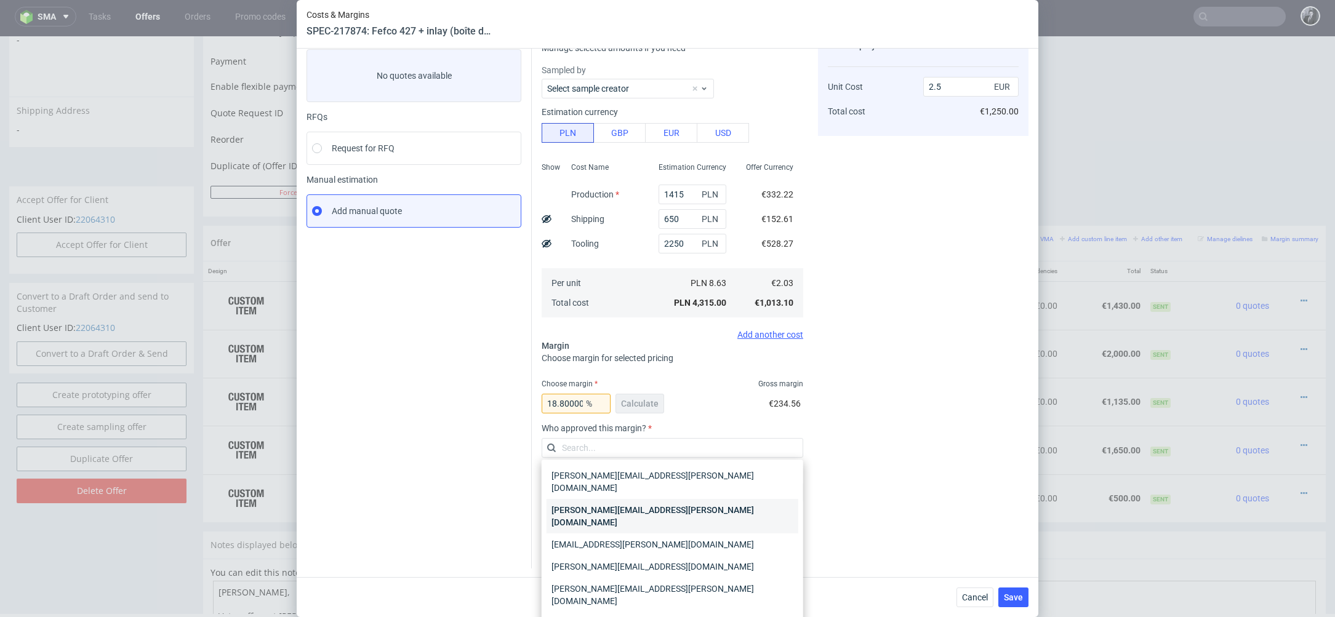
click at [686, 503] on div "[PERSON_NAME][EMAIL_ADDRESS][PERSON_NAME][DOMAIN_NAME]" at bounding box center [673, 516] width 252 height 34
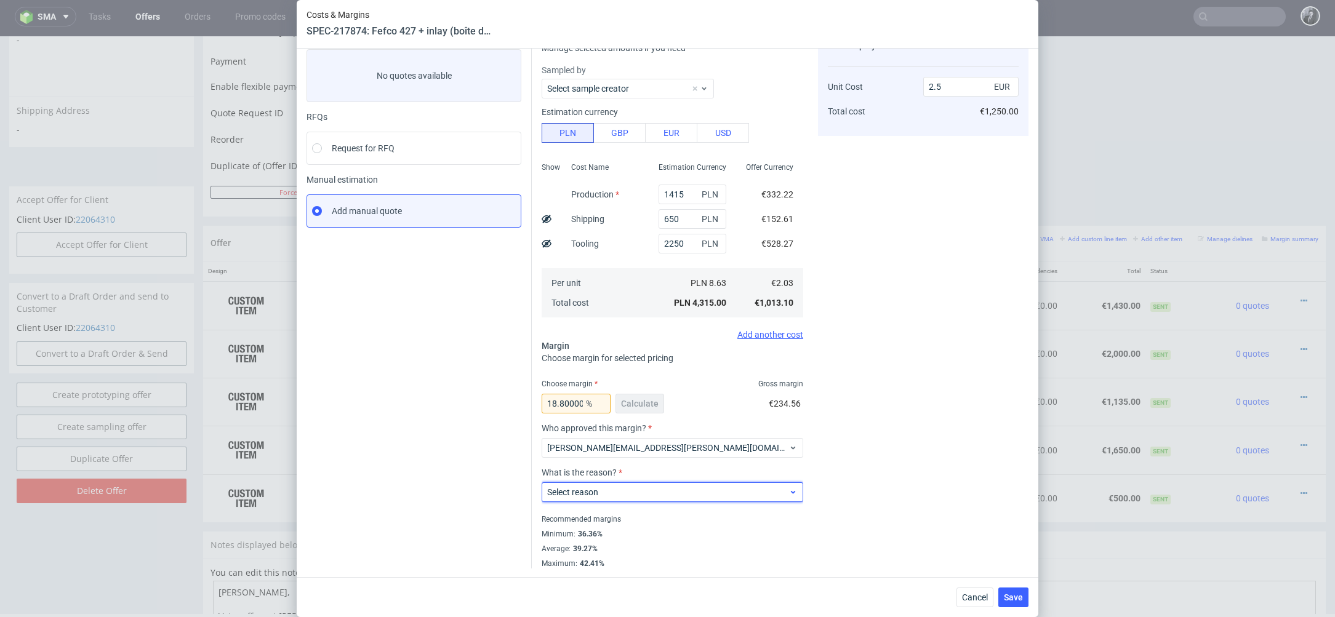
click at [678, 495] on span "Select reason" at bounding box center [667, 492] width 241 height 12
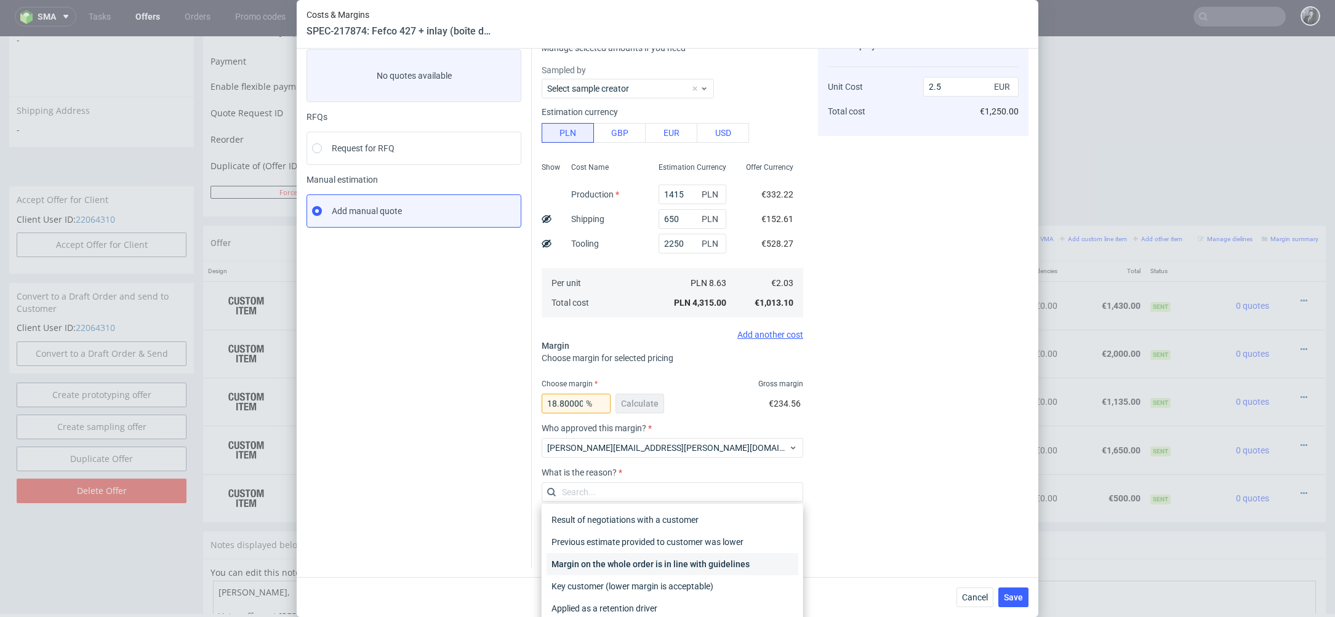
click at [685, 559] on div "Margin on the whole order is in line with guidelines" at bounding box center [673, 564] width 252 height 22
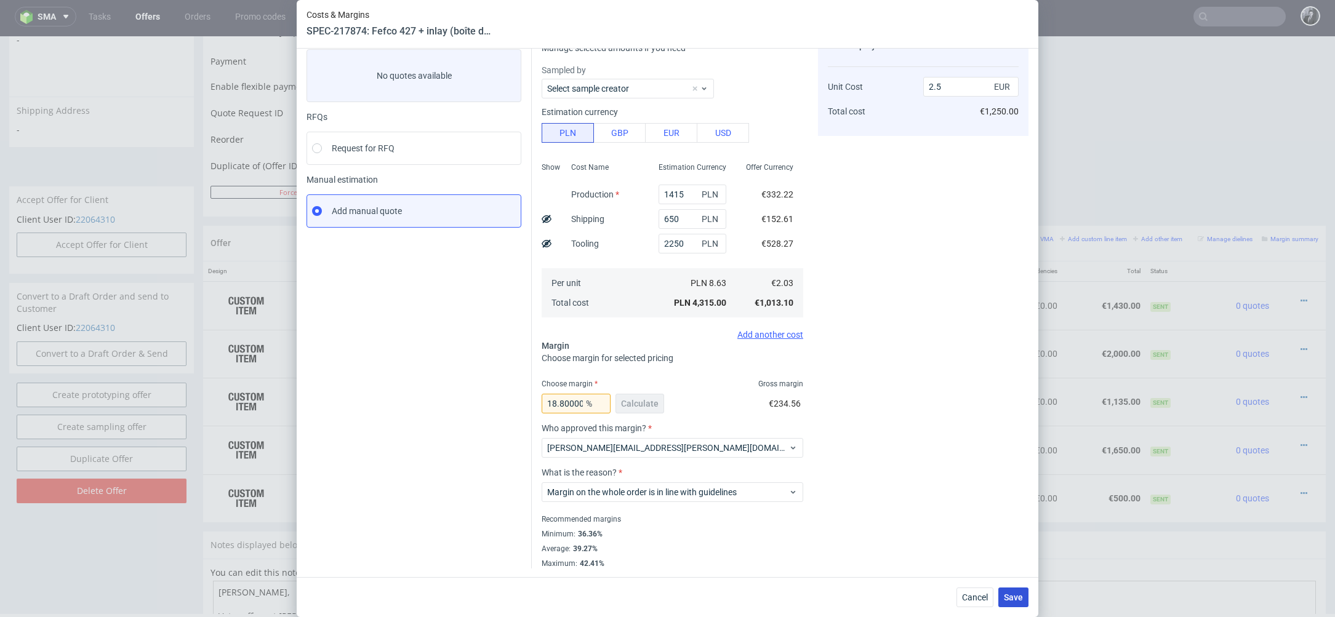
click at [1013, 601] on span "Save" at bounding box center [1013, 597] width 19 height 9
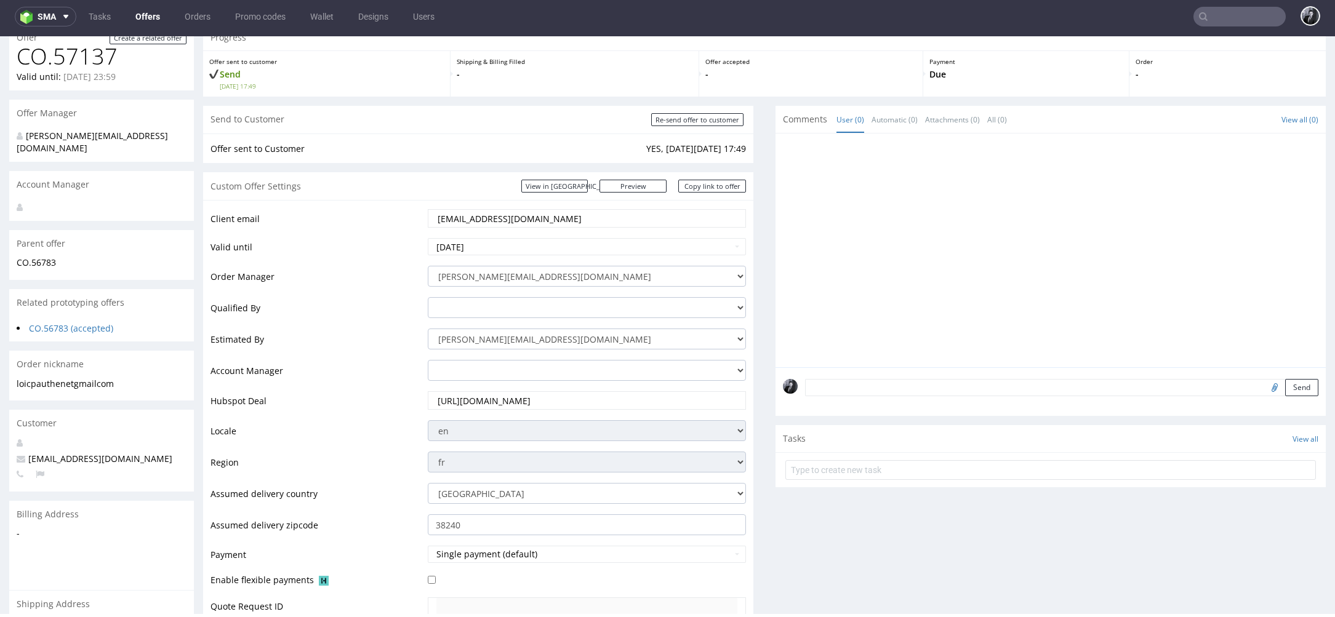
scroll to position [770, 0]
